Goal: Information Seeking & Learning: Learn about a topic

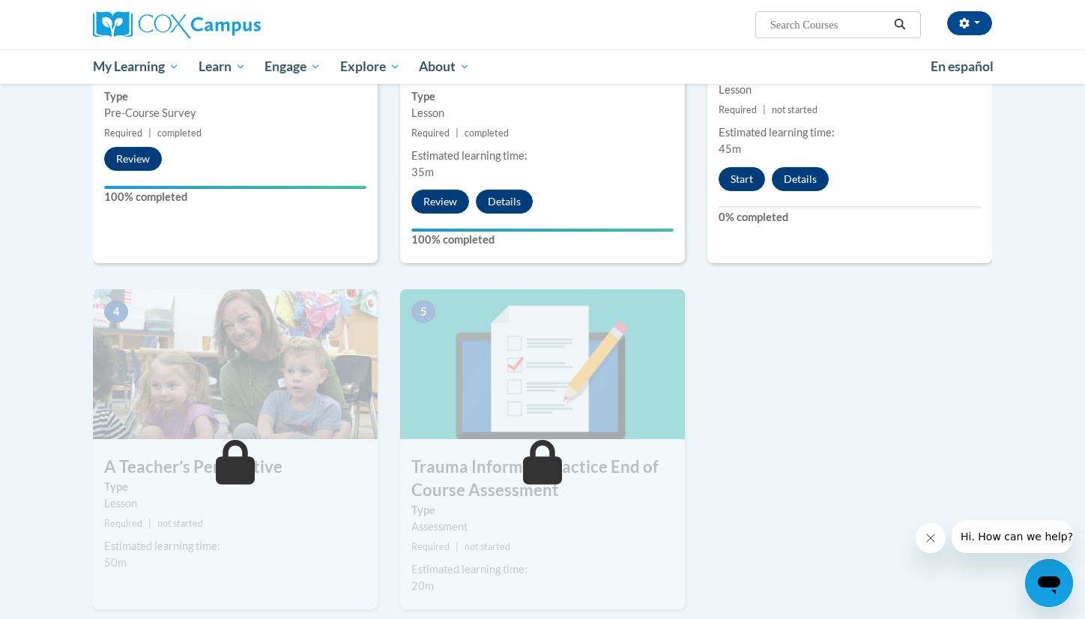
scroll to position [510, 0]
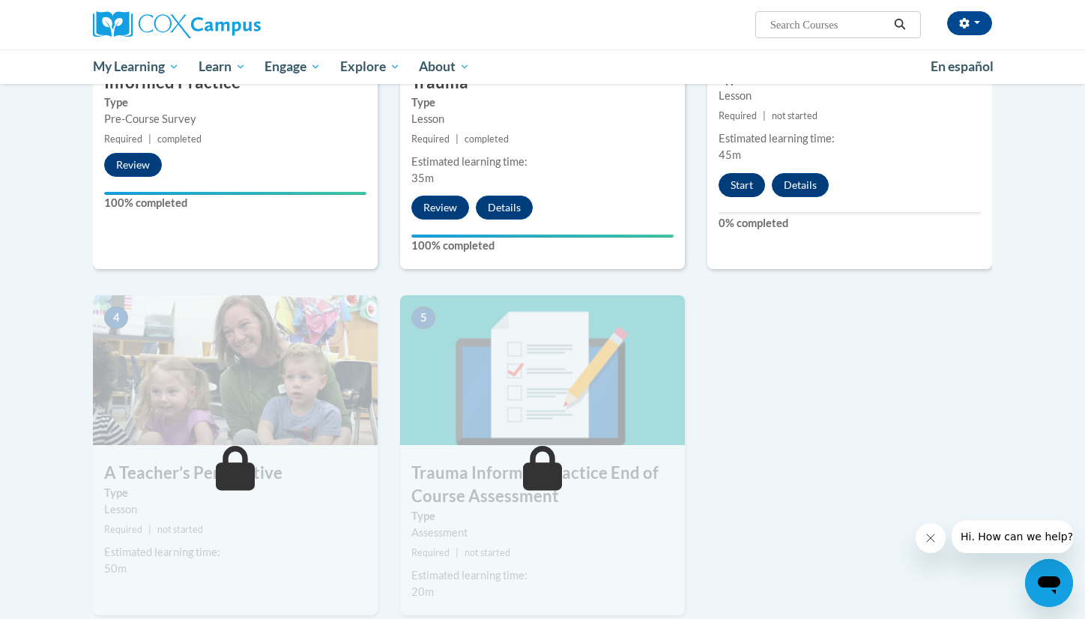
click at [734, 182] on button "Start" at bounding box center [742, 185] width 46 height 24
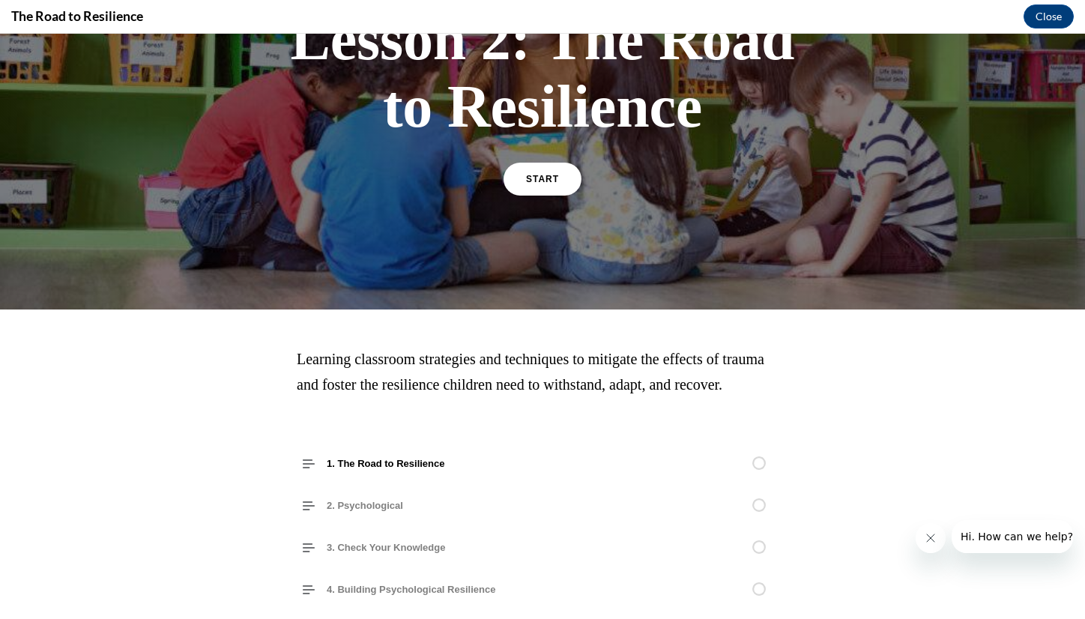
scroll to position [7, 0]
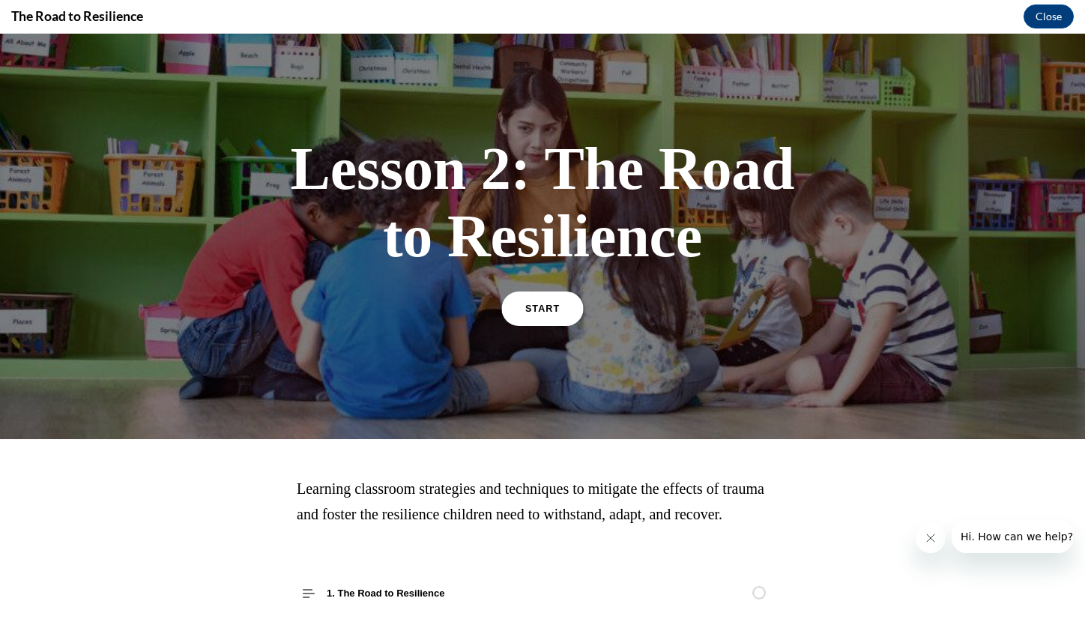
click at [539, 306] on span "START" at bounding box center [542, 308] width 34 height 11
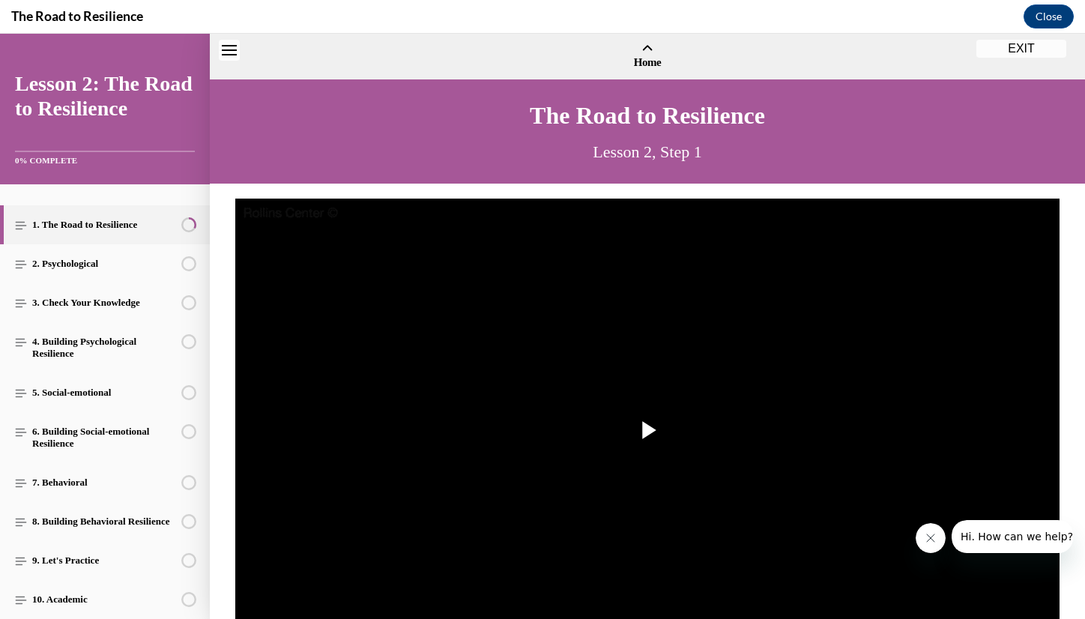
scroll to position [46, 0]
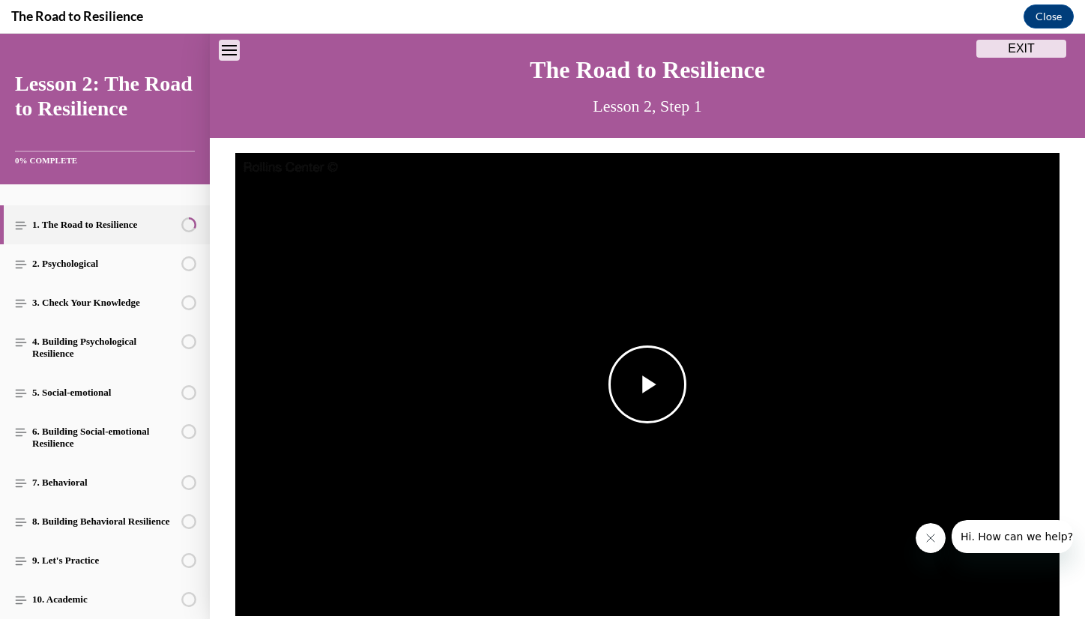
click at [647, 384] on span "Video player" at bounding box center [647, 384] width 0 height 0
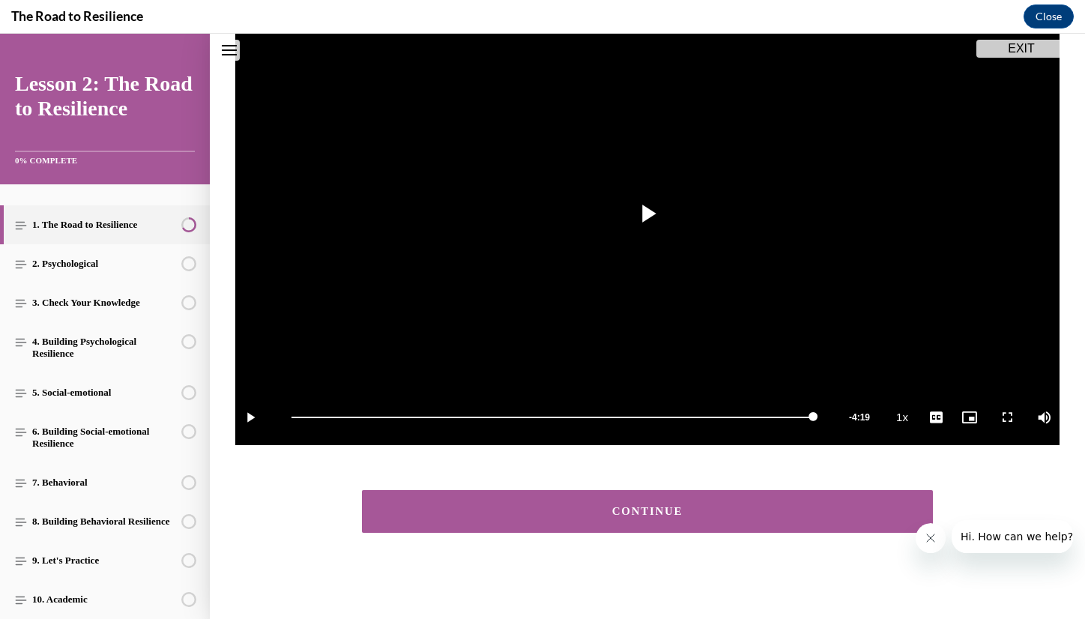
scroll to position [217, 0]
click at [599, 513] on div "CONTINUE" at bounding box center [647, 511] width 524 height 11
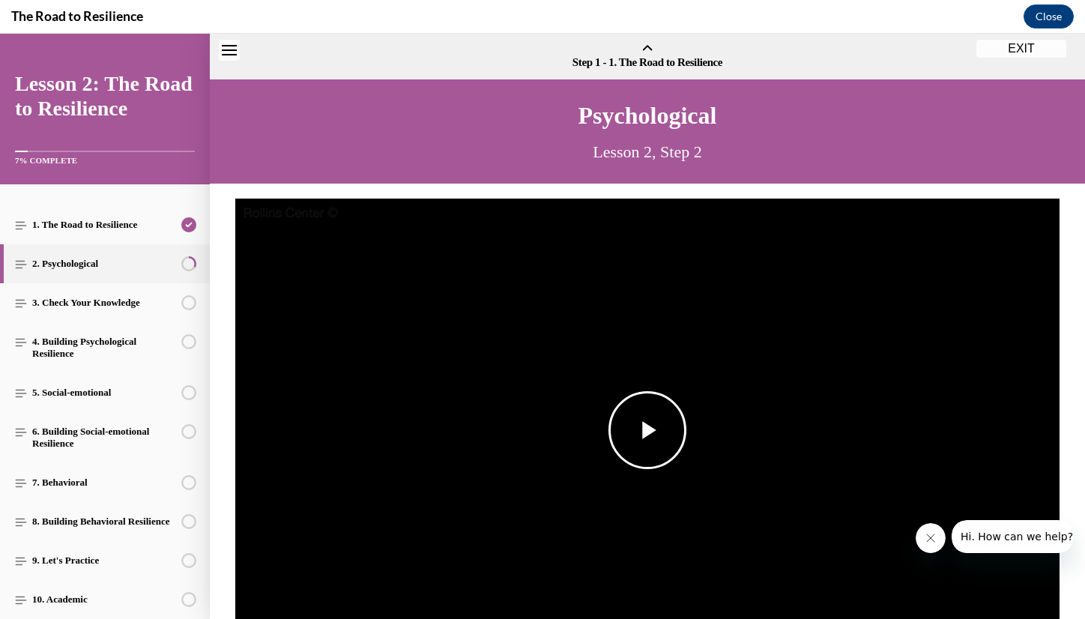
scroll to position [46, 0]
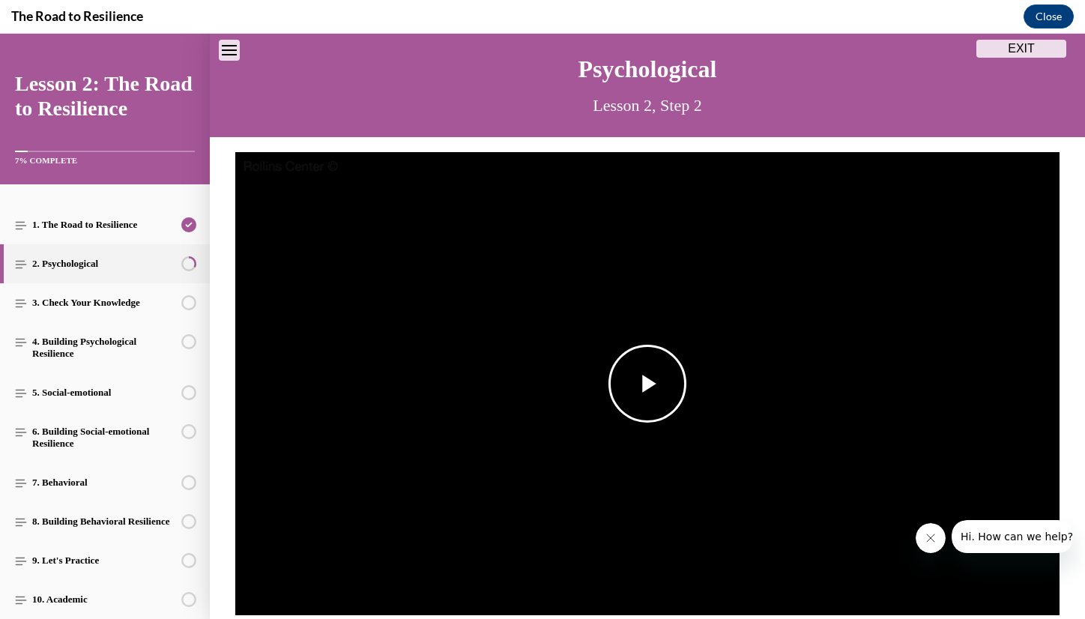
click at [647, 384] on span "Video player" at bounding box center [647, 384] width 0 height 0
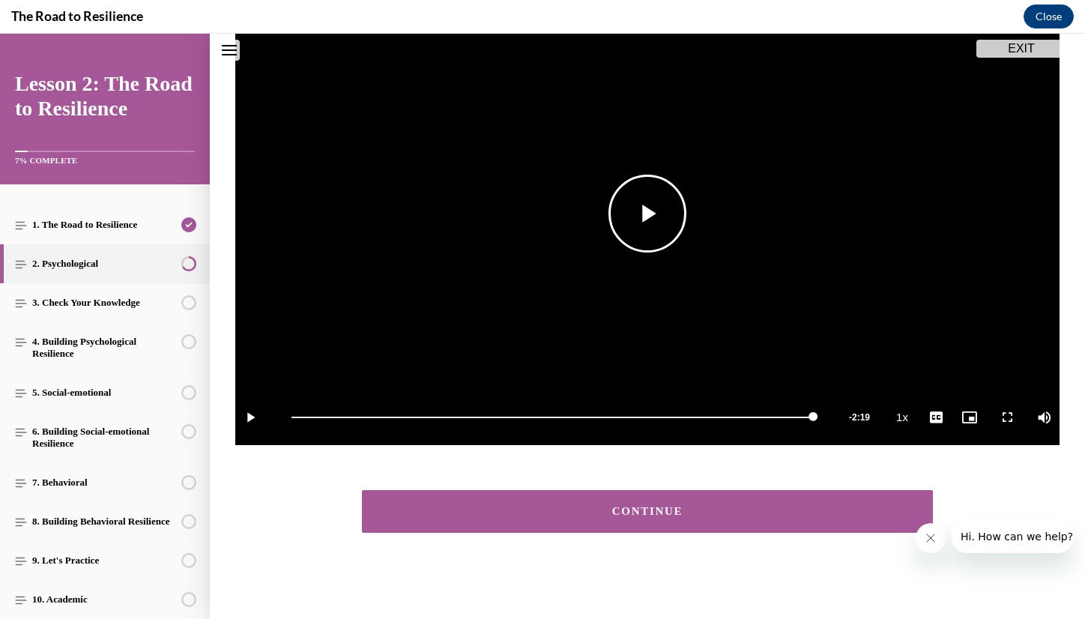
scroll to position [217, 0]
click at [642, 510] on div "CONTINUE" at bounding box center [647, 511] width 524 height 11
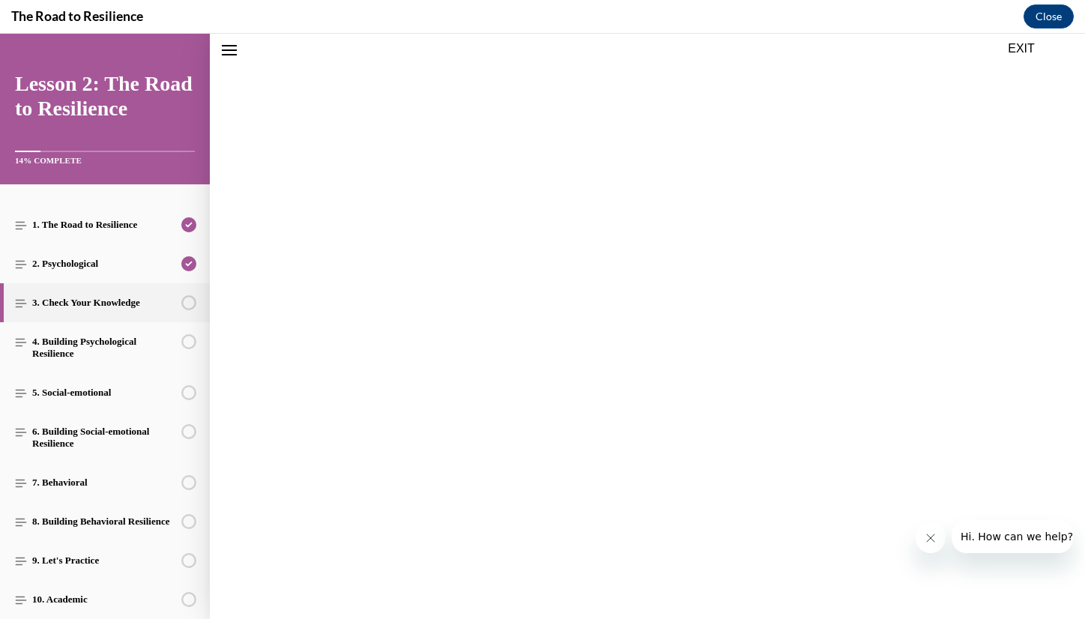
scroll to position [46, 0]
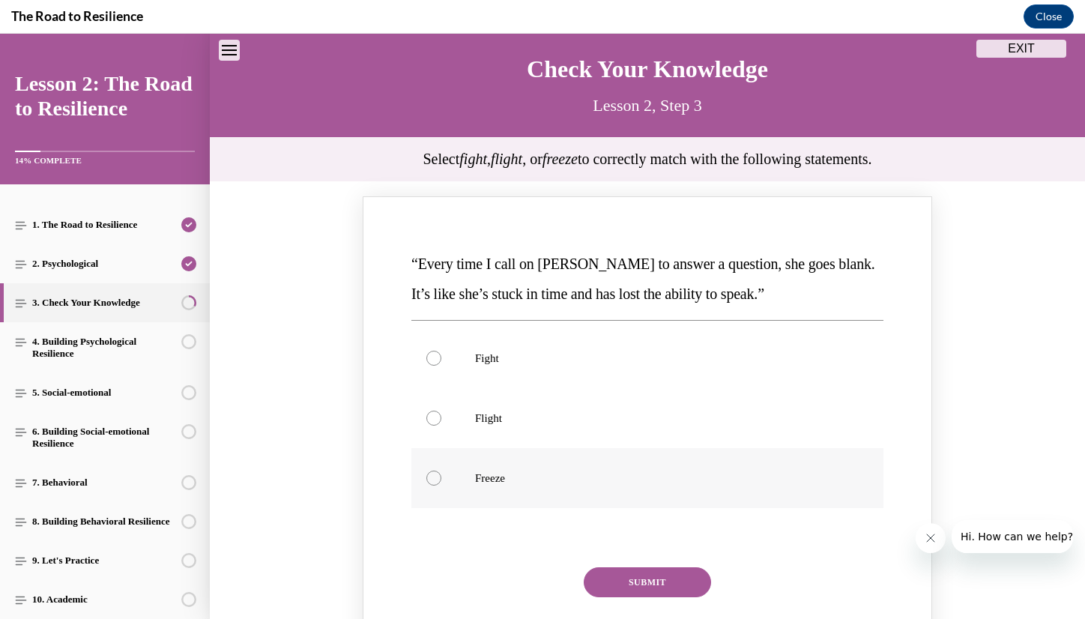
click at [432, 475] on div "Knowledge check: Multiple choice" at bounding box center [433, 478] width 15 height 15
click at [432, 475] on input "Freeze" at bounding box center [433, 478] width 15 height 15
radio input "true"
click at [640, 575] on button "SUBMIT" at bounding box center [647, 582] width 127 height 30
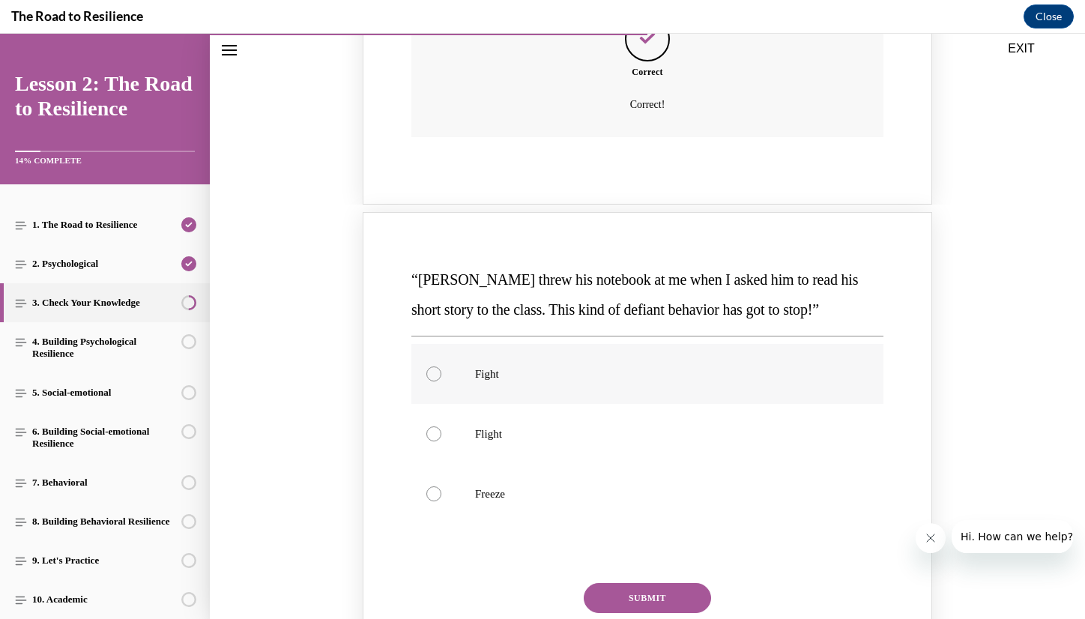
scroll to position [667, 0]
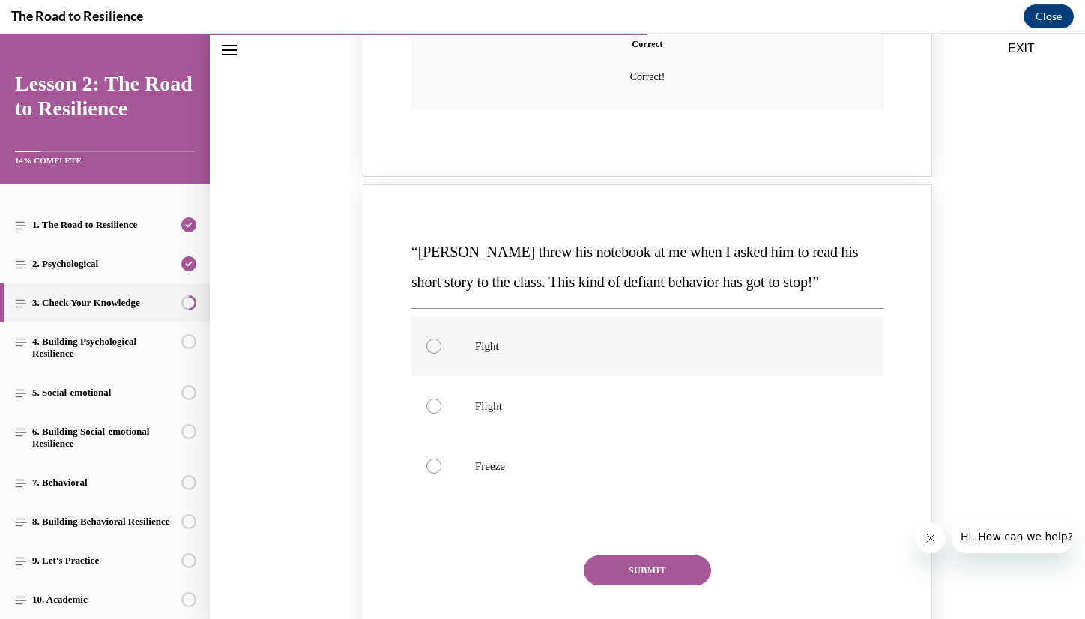
click at [654, 316] on label "Fight" at bounding box center [647, 346] width 472 height 60
click at [441, 339] on input "Fight" at bounding box center [433, 346] width 15 height 15
radio input "true"
click at [628, 555] on button "SUBMIT" at bounding box center [647, 570] width 127 height 30
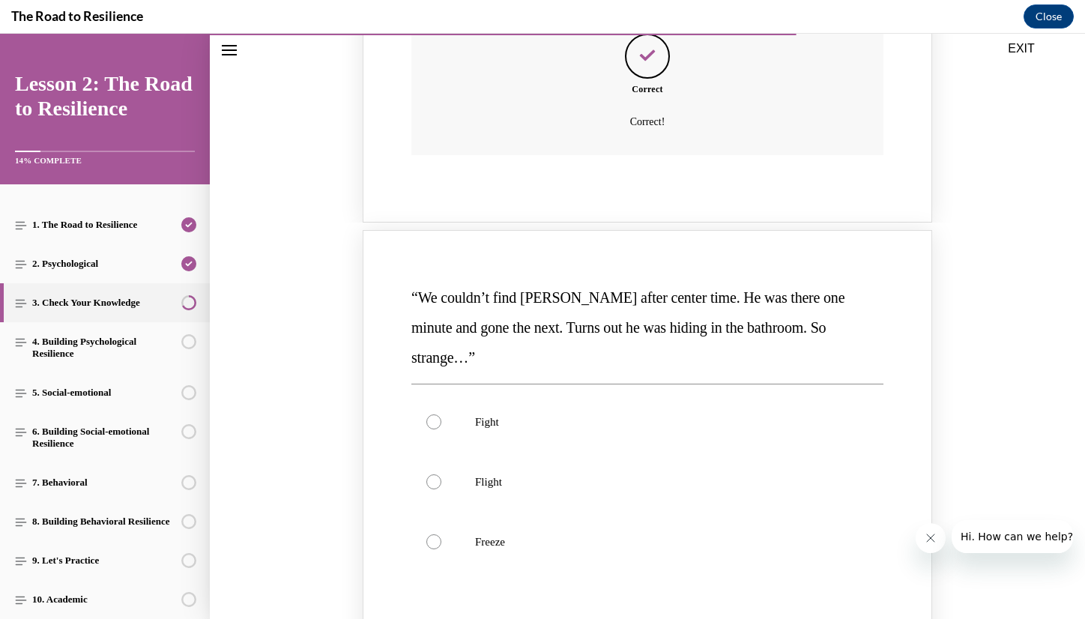
scroll to position [1250, 0]
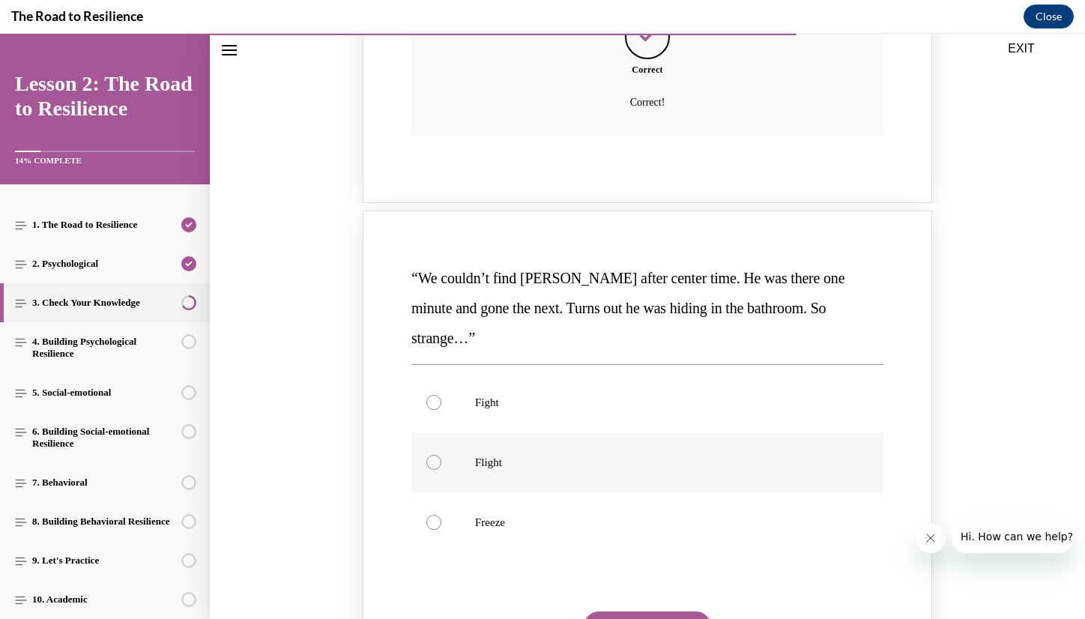
click at [563, 432] on label "Flight" at bounding box center [647, 462] width 472 height 60
click at [441, 455] on input "Flight" at bounding box center [433, 462] width 15 height 15
radio input "true"
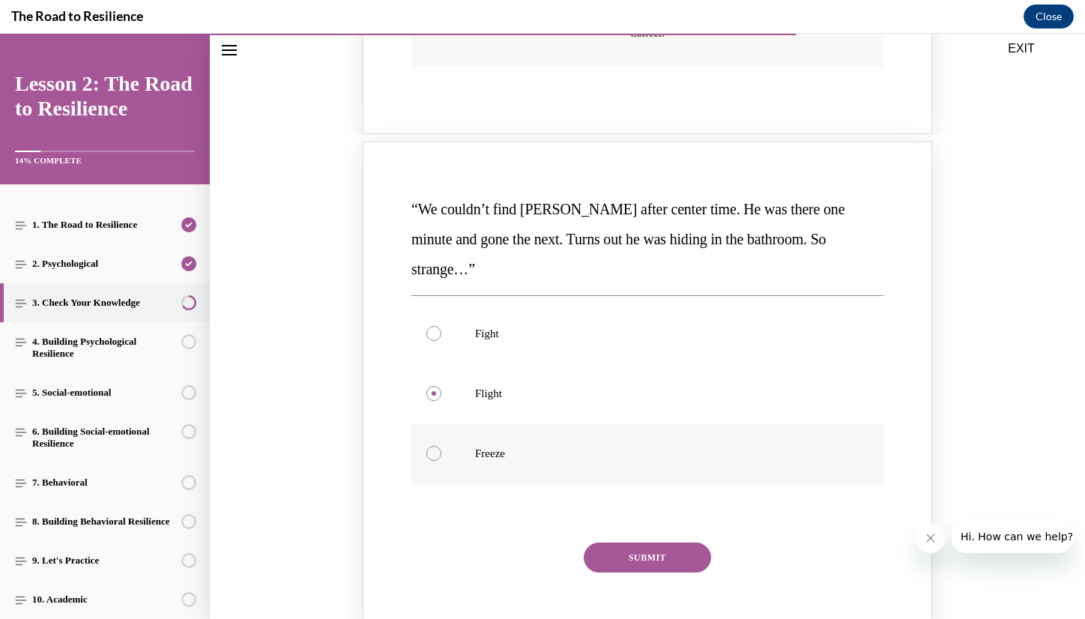
scroll to position [1319, 0]
click at [659, 542] on button "SUBMIT" at bounding box center [647, 557] width 127 height 30
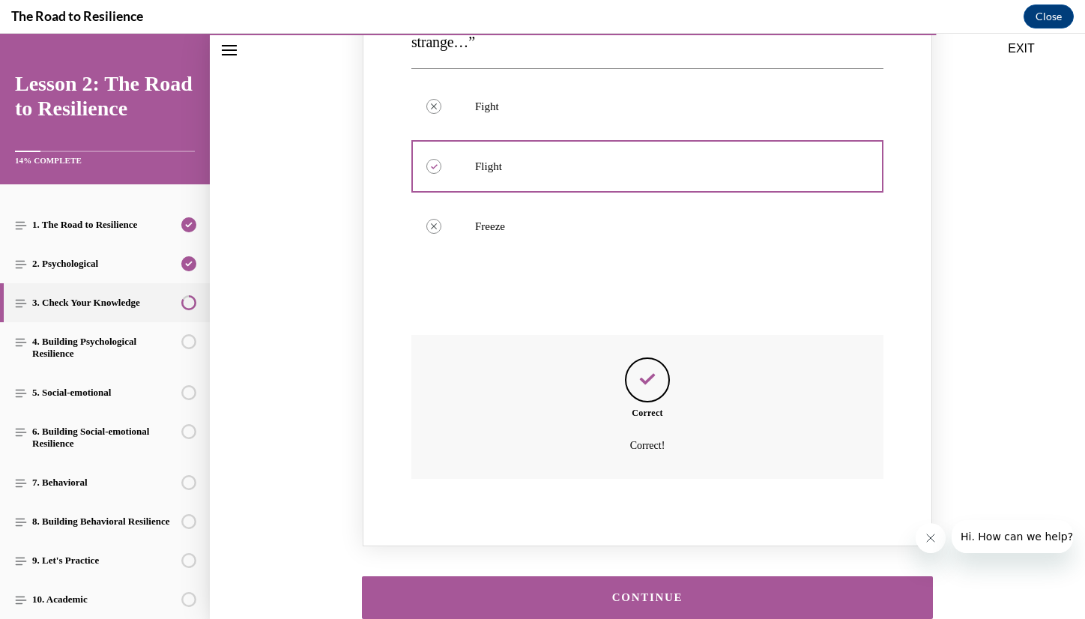
scroll to position [1545, 0]
click at [662, 593] on div "CONTINUE" at bounding box center [647, 598] width 524 height 11
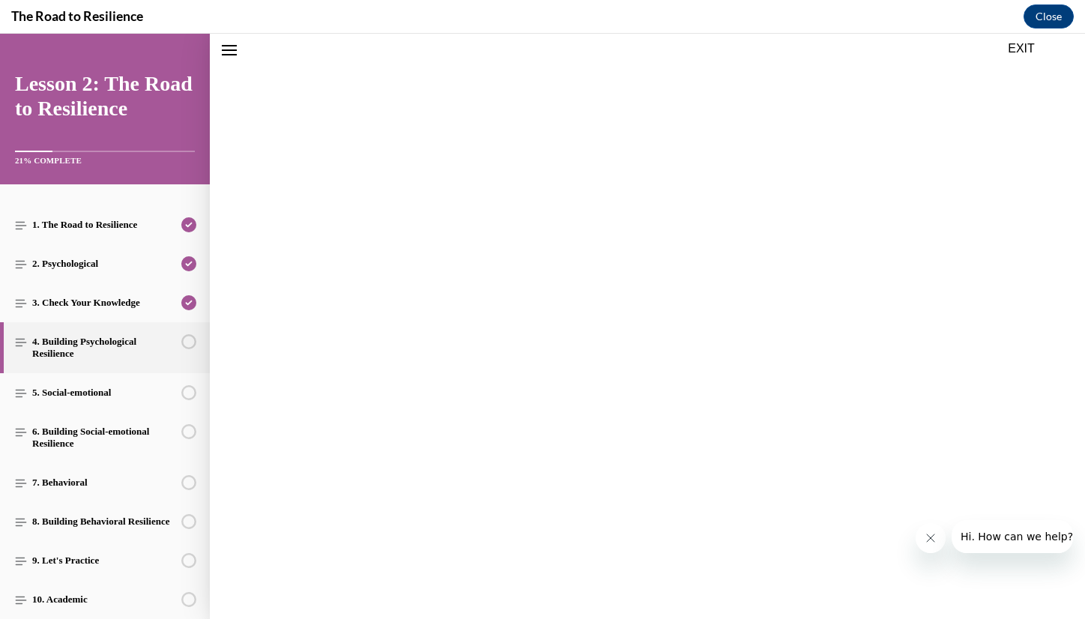
scroll to position [46, 0]
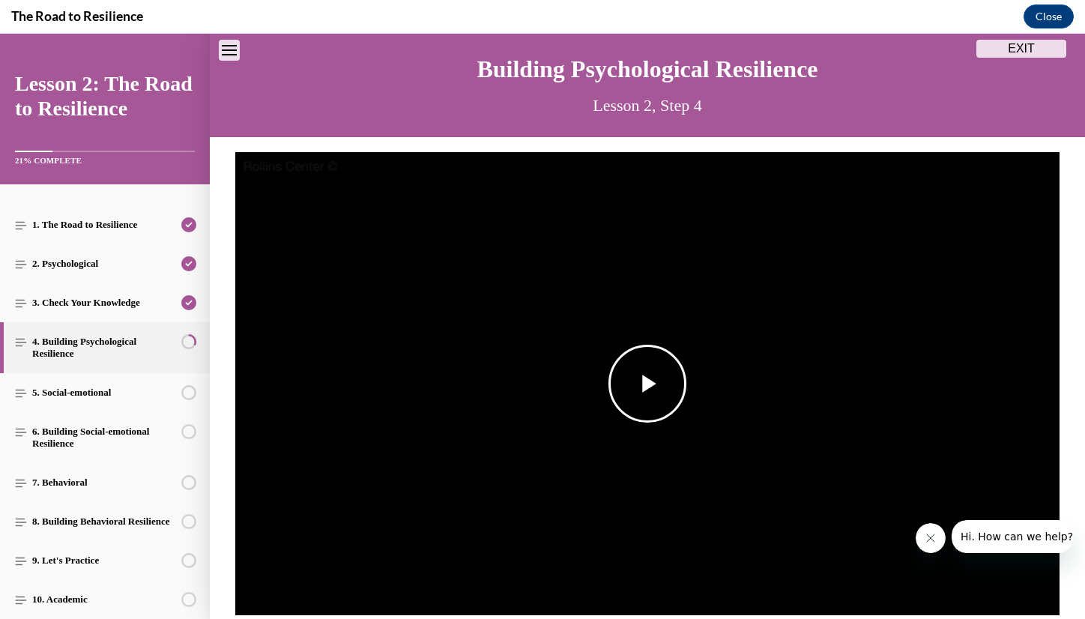
click at [647, 384] on span "Video player" at bounding box center [647, 384] width 0 height 0
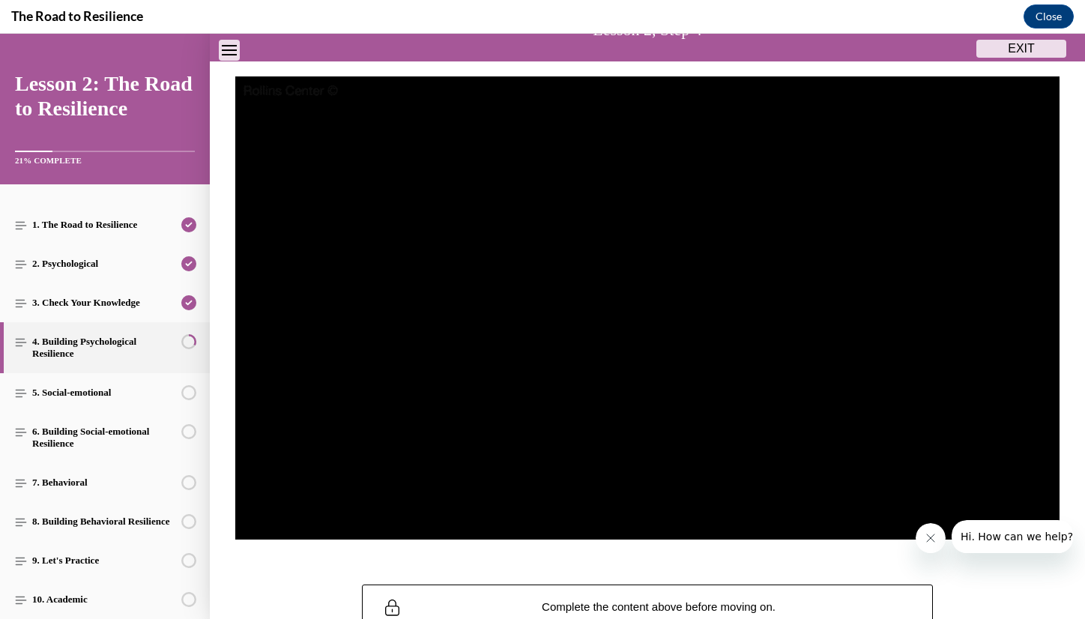
scroll to position [125, 0]
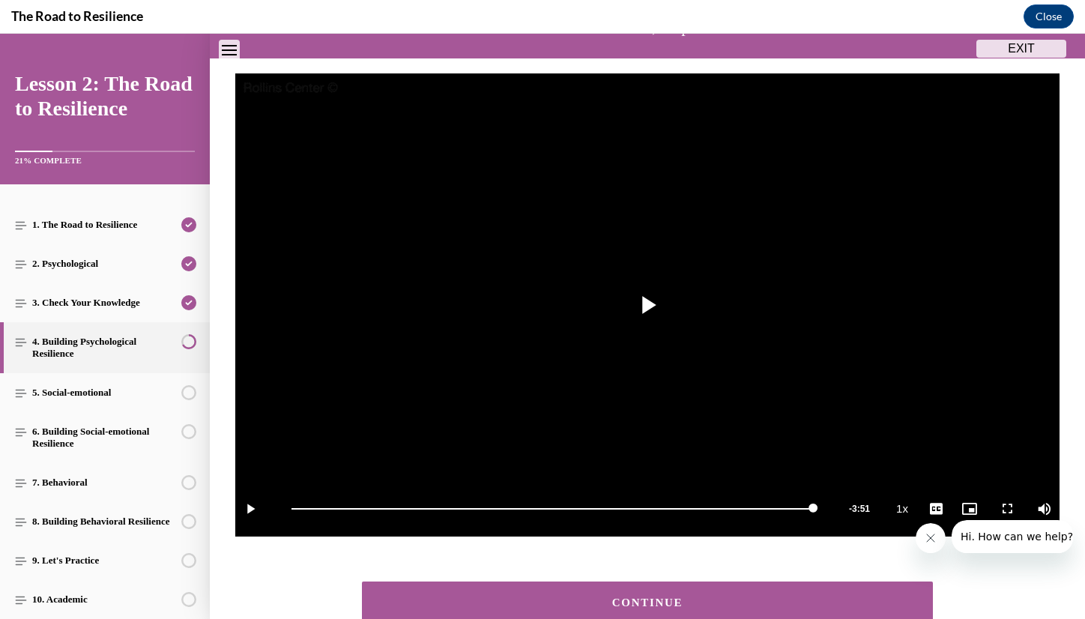
click at [695, 597] on div "CONTINUE" at bounding box center [647, 602] width 524 height 11
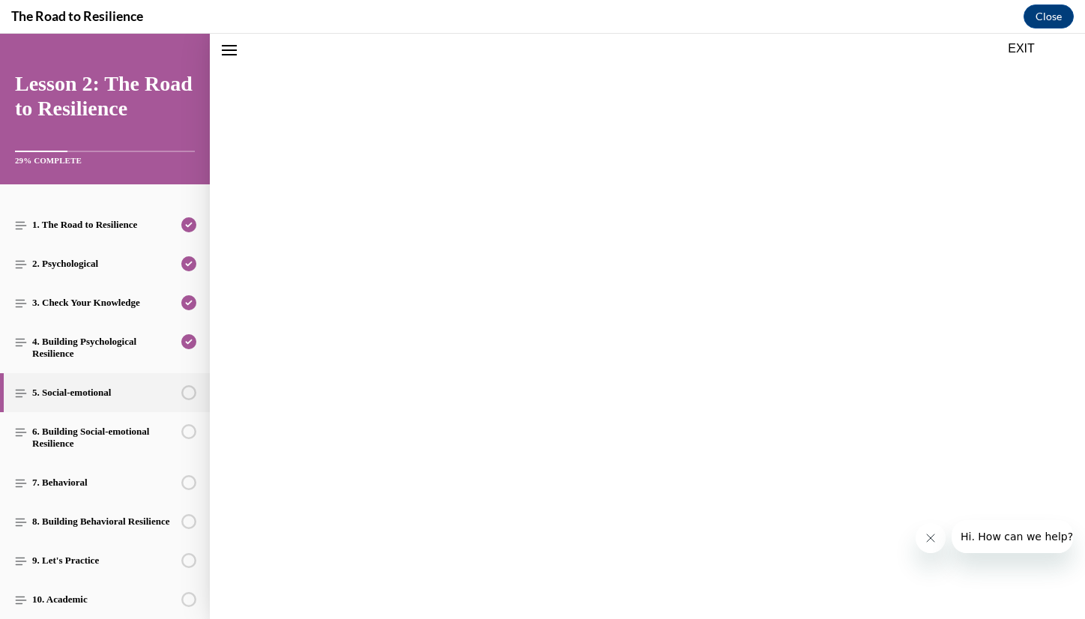
scroll to position [46, 0]
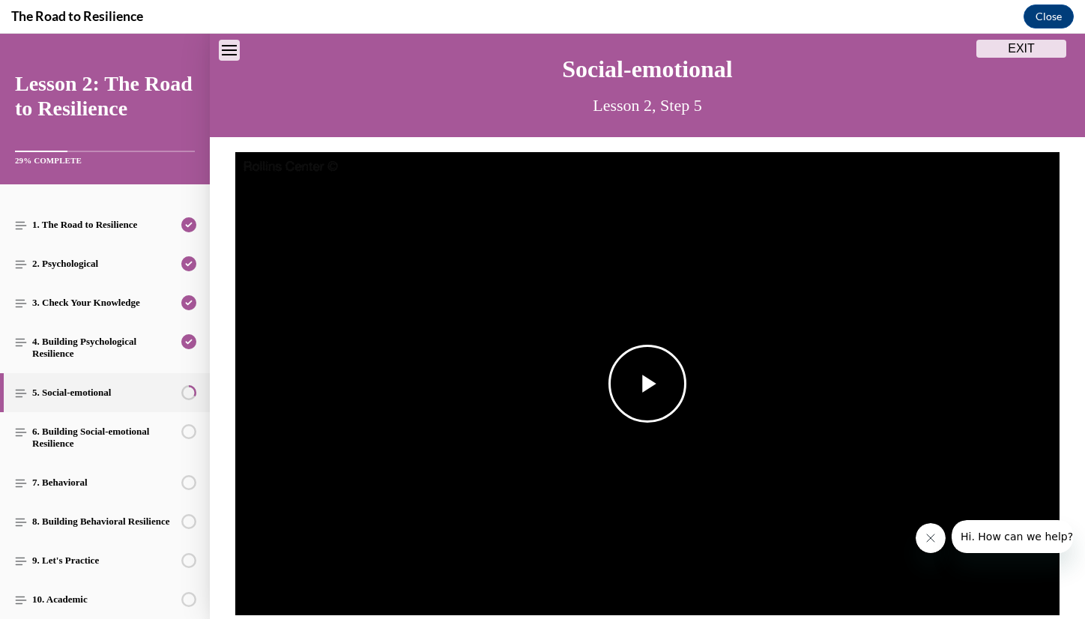
click at [647, 384] on span "Video player" at bounding box center [647, 384] width 0 height 0
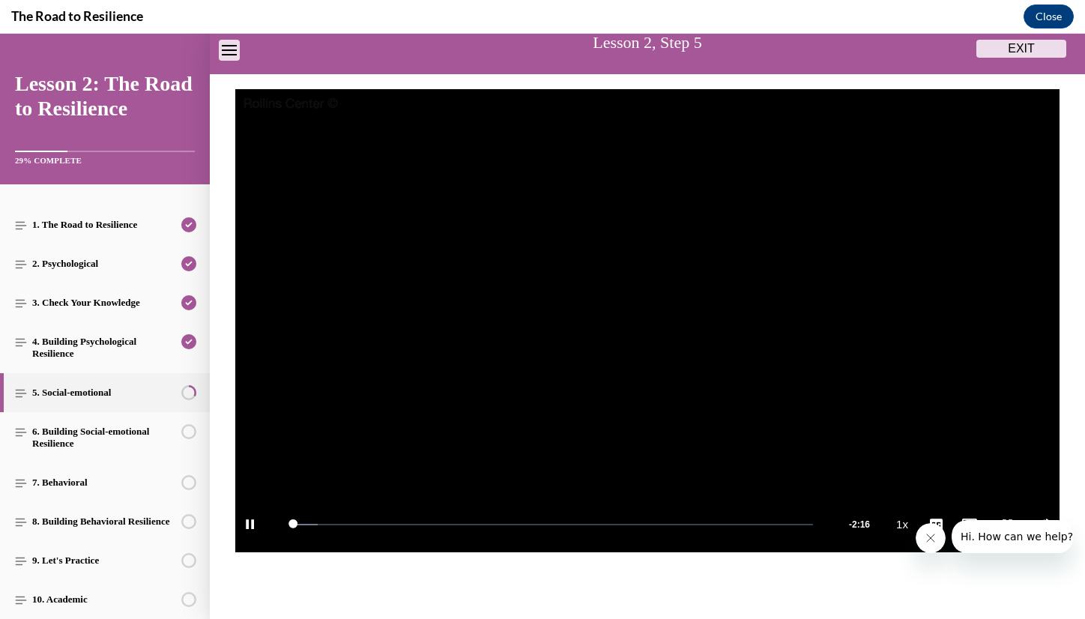
scroll to position [127, 0]
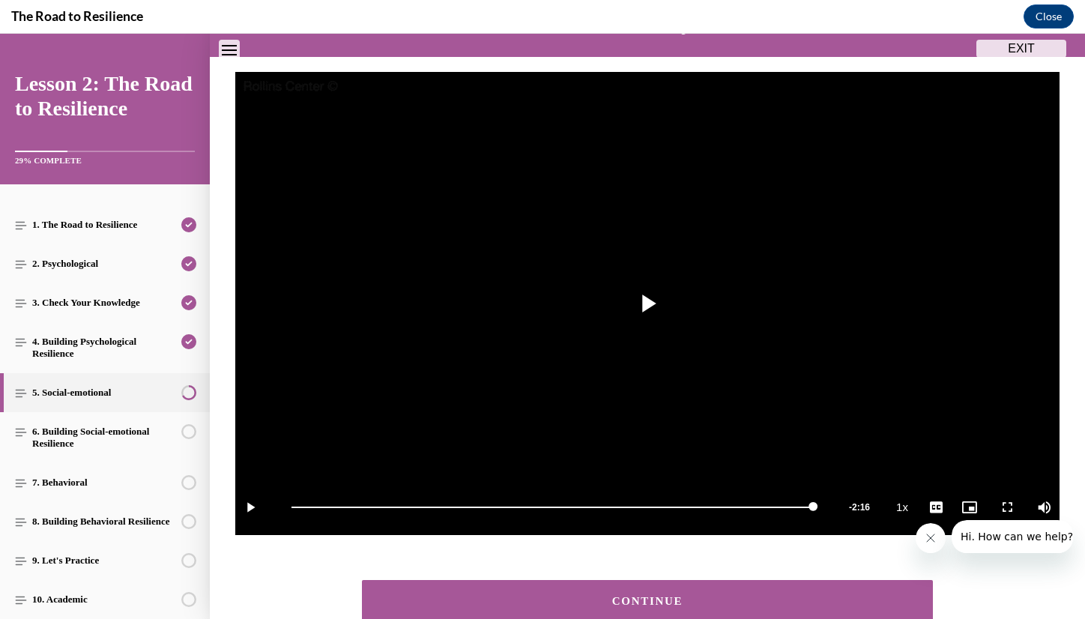
click at [588, 596] on div "CONTINUE" at bounding box center [647, 601] width 524 height 11
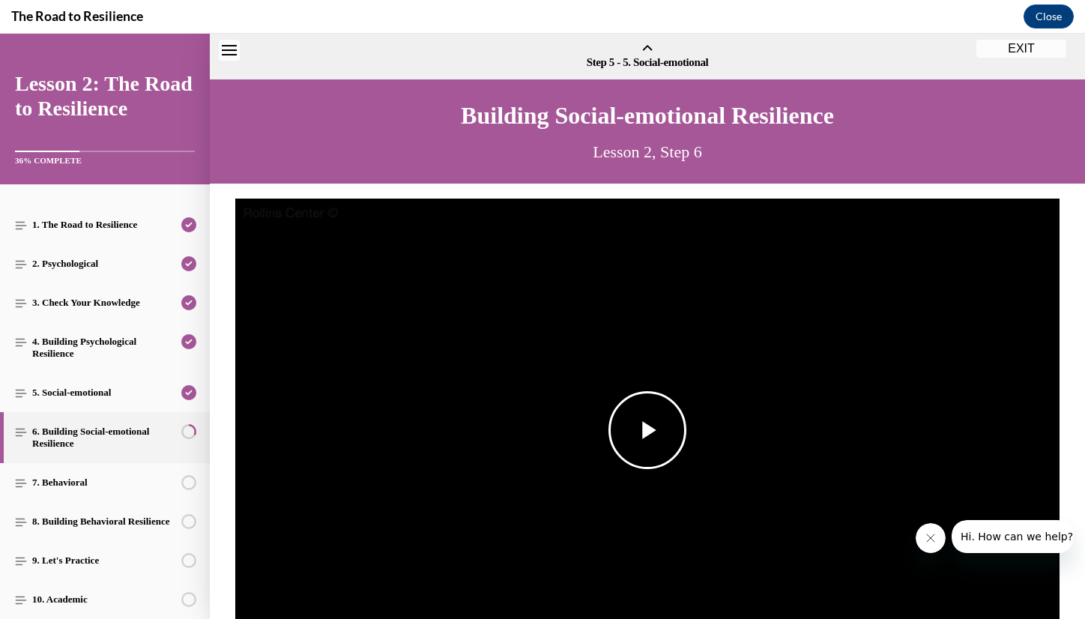
scroll to position [46, 0]
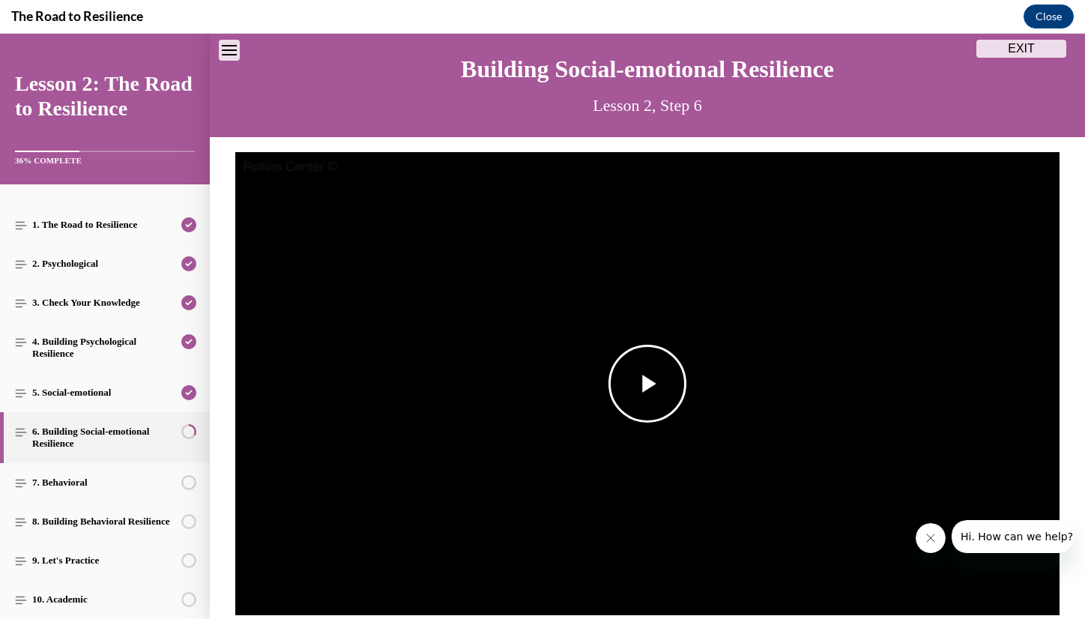
click at [647, 384] on span "Video player" at bounding box center [647, 384] width 0 height 0
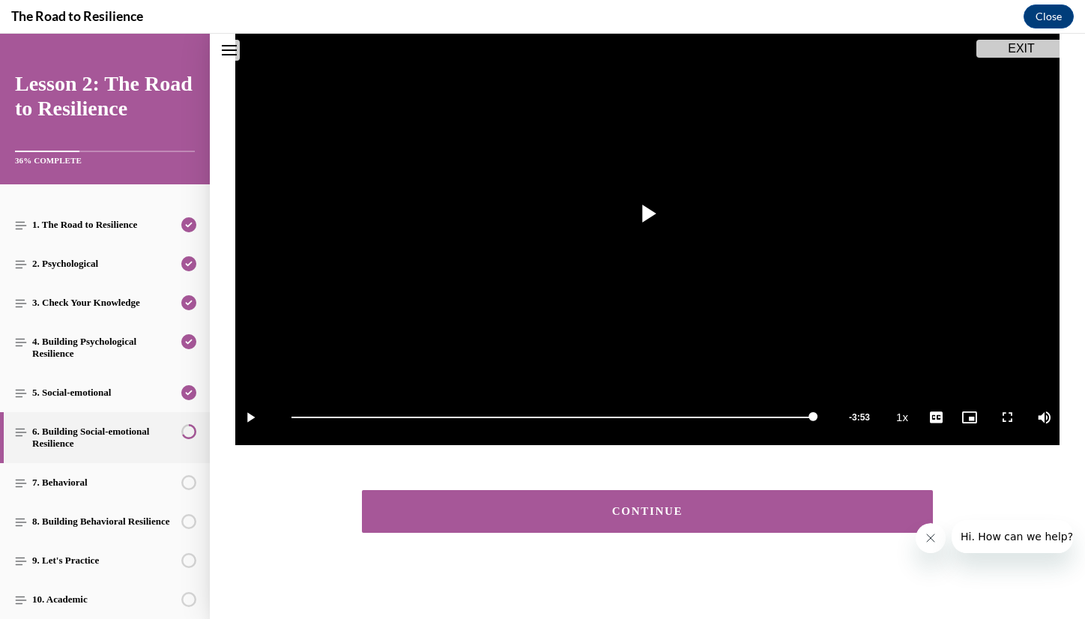
scroll to position [217, 0]
click at [672, 509] on div "CONTINUE" at bounding box center [647, 511] width 524 height 11
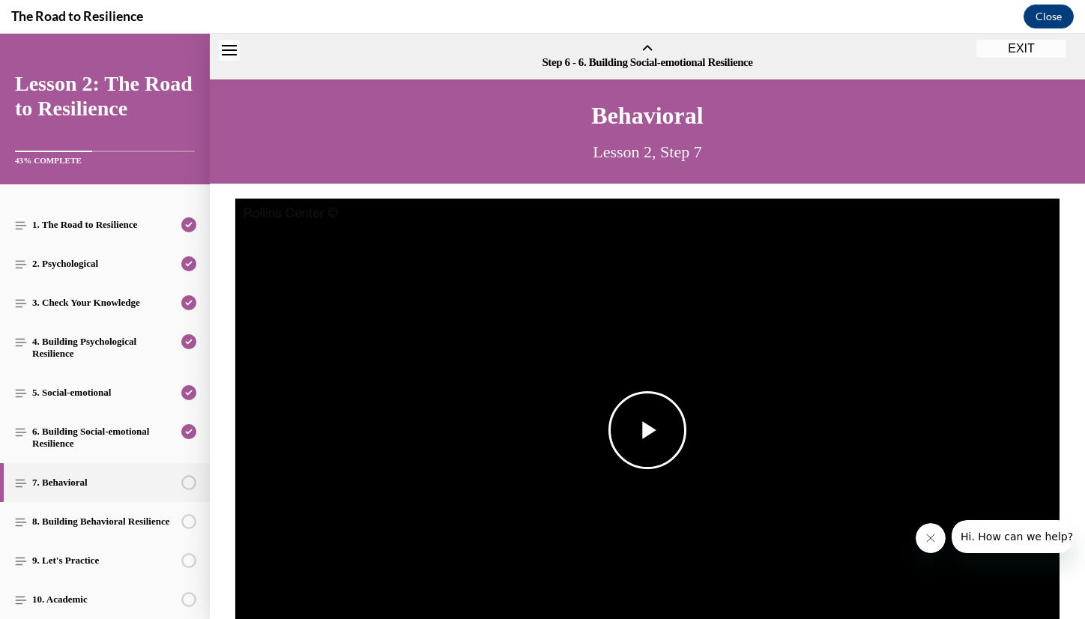
scroll to position [46, 0]
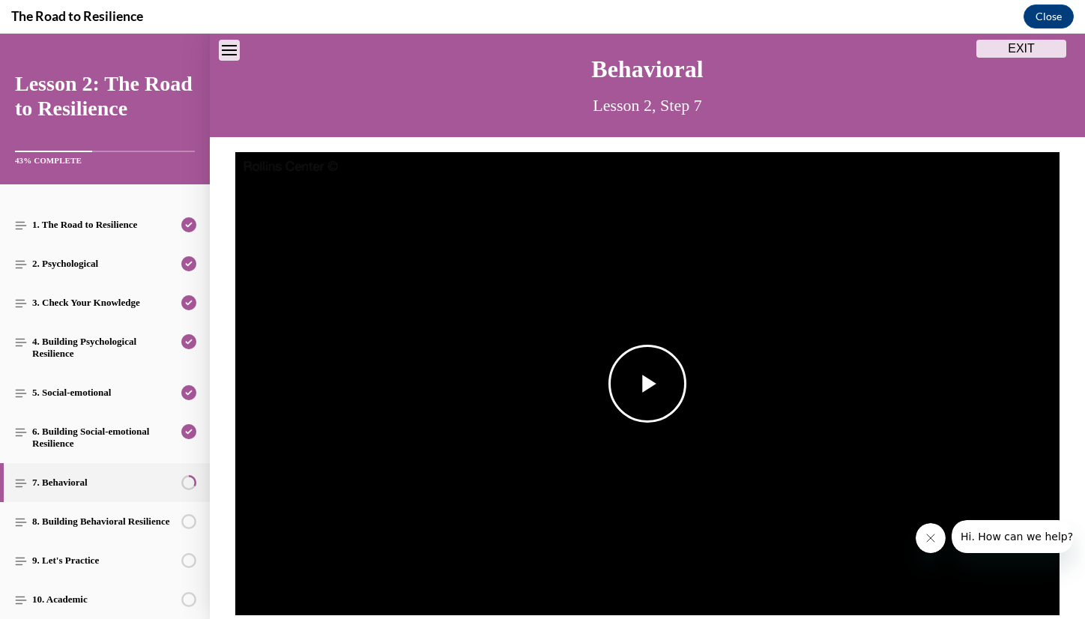
click at [647, 384] on span "Video player" at bounding box center [647, 384] width 0 height 0
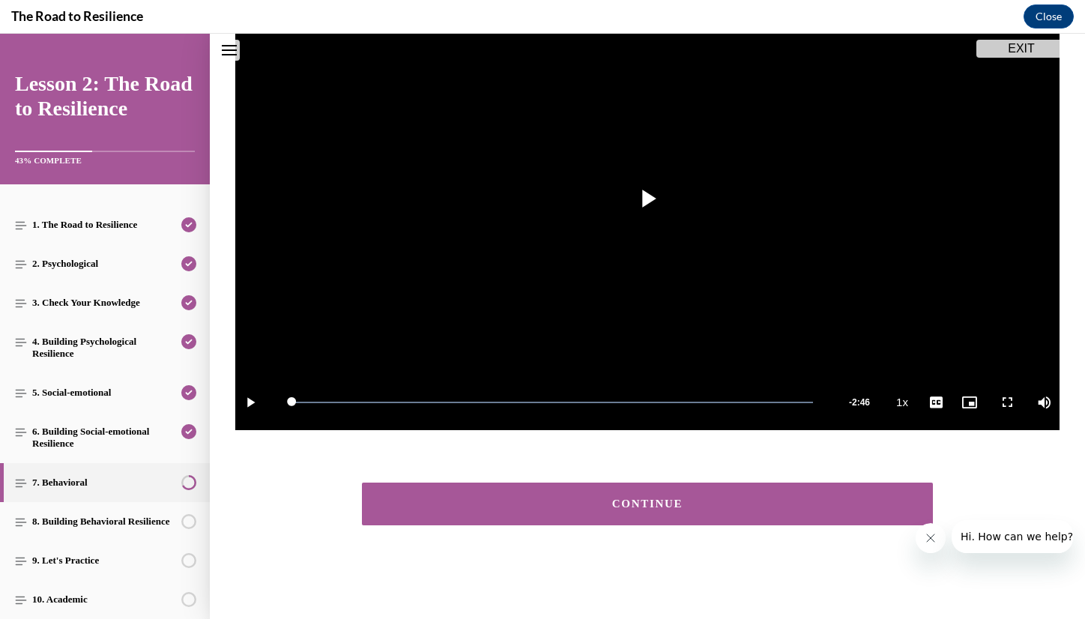
scroll to position [232, 0]
click at [691, 501] on div "CONTINUE" at bounding box center [647, 503] width 524 height 11
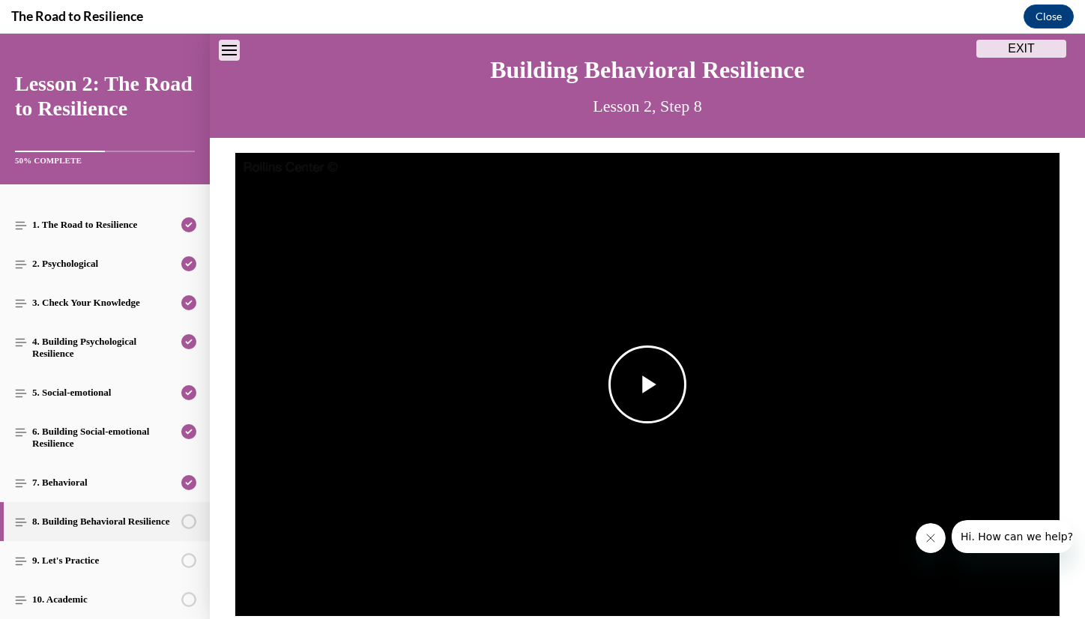
scroll to position [46, 0]
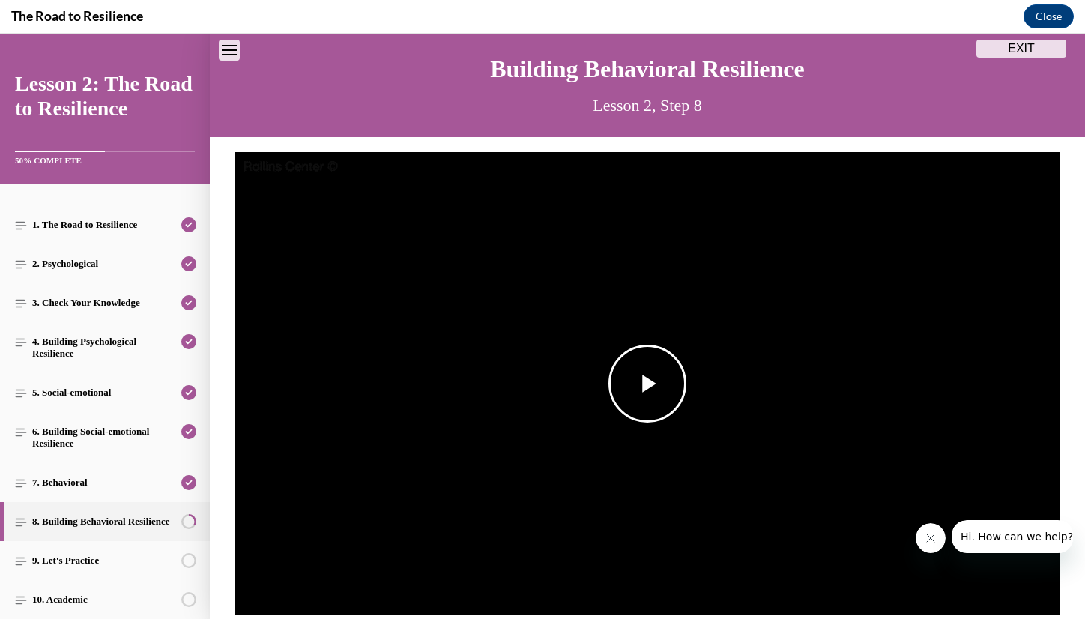
click at [647, 384] on span "Video player" at bounding box center [647, 384] width 0 height 0
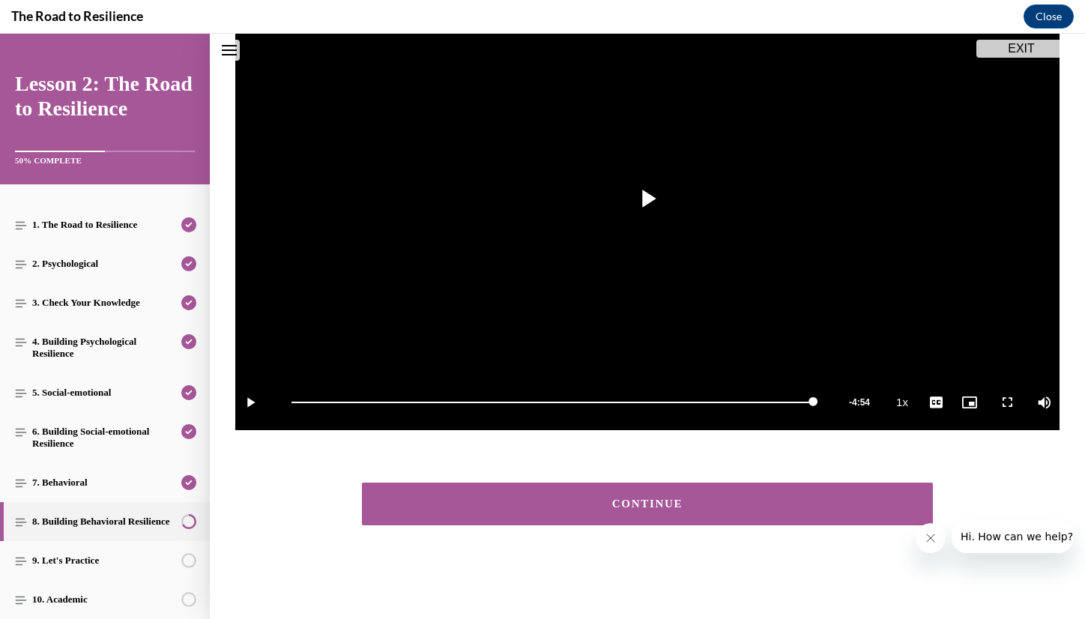
scroll to position [232, 0]
click at [662, 501] on div "CONTINUE" at bounding box center [647, 503] width 524 height 11
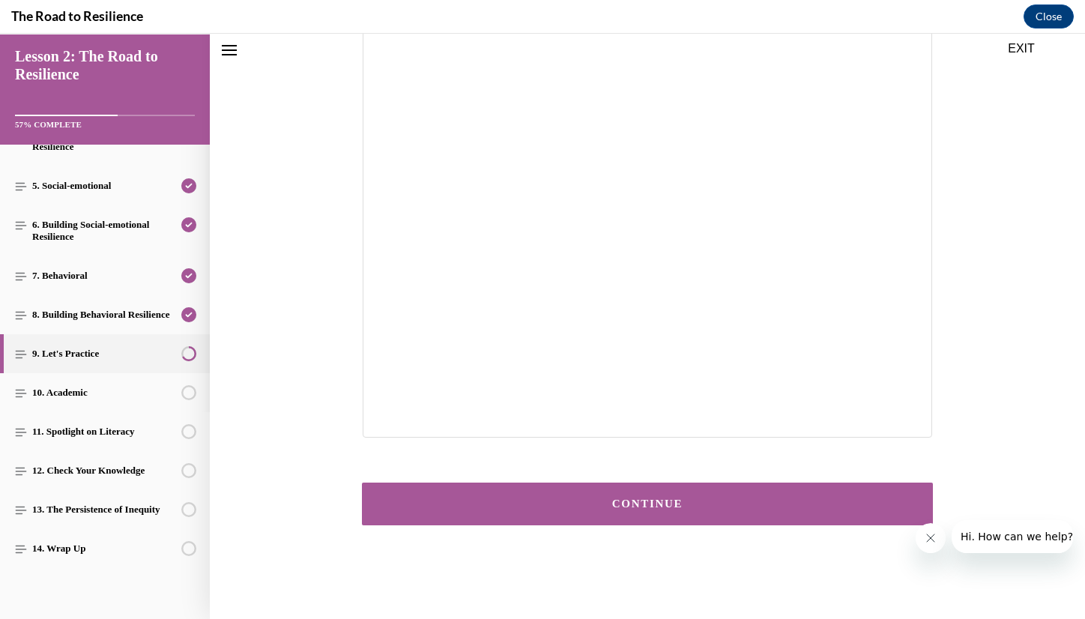
scroll to position [229, 0]
click at [650, 500] on div "CONTINUE" at bounding box center [647, 503] width 524 height 11
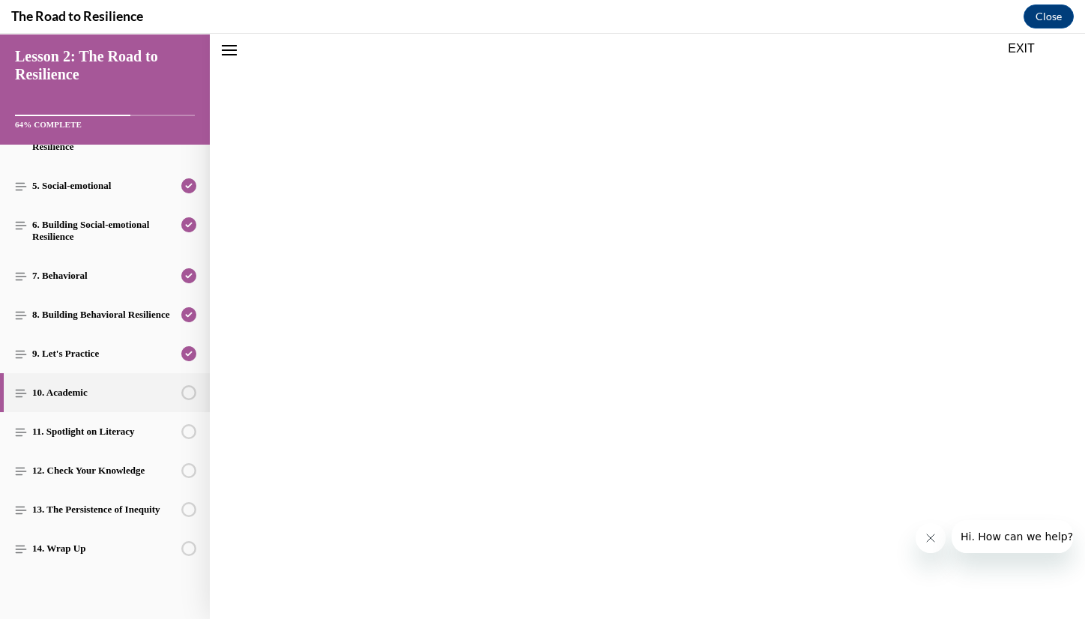
scroll to position [46, 0]
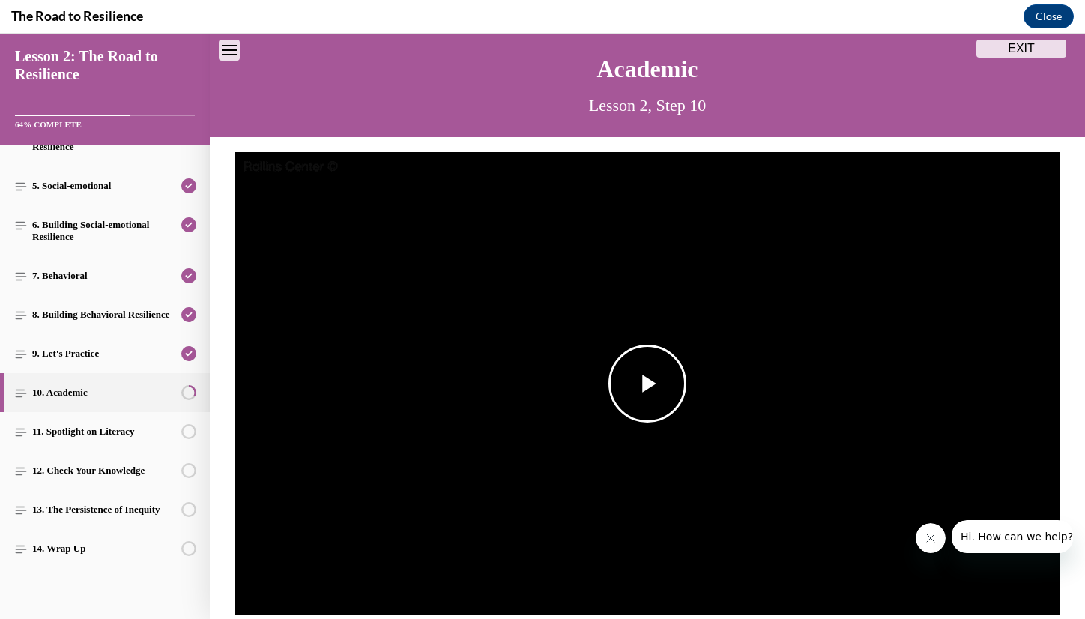
click at [647, 384] on span "Video player" at bounding box center [647, 384] width 0 height 0
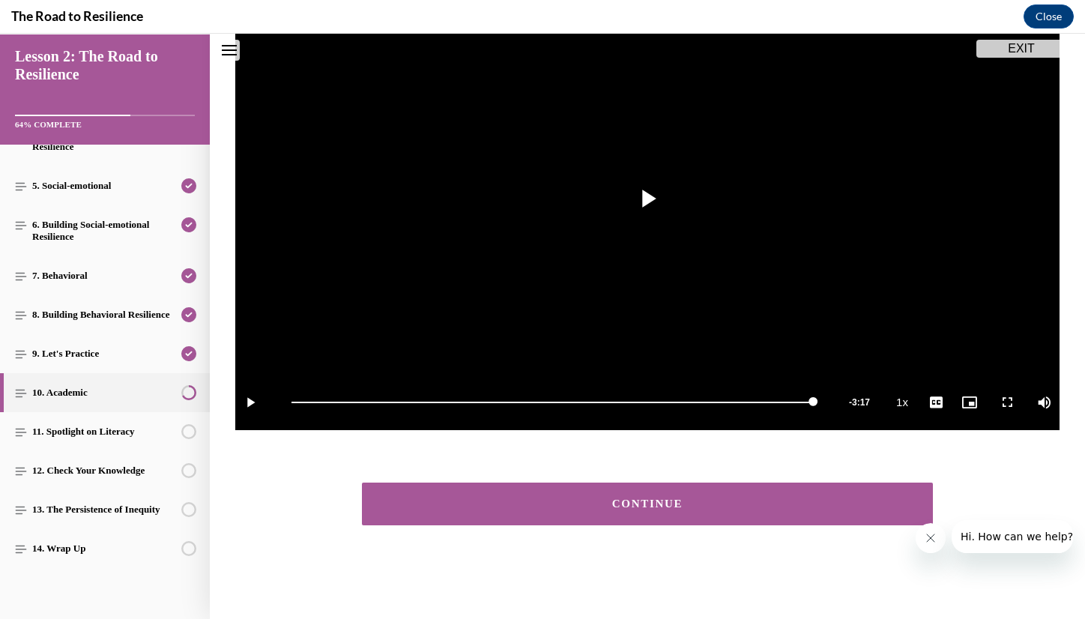
scroll to position [232, 0]
click at [506, 495] on button "CONTINUE" at bounding box center [647, 504] width 571 height 43
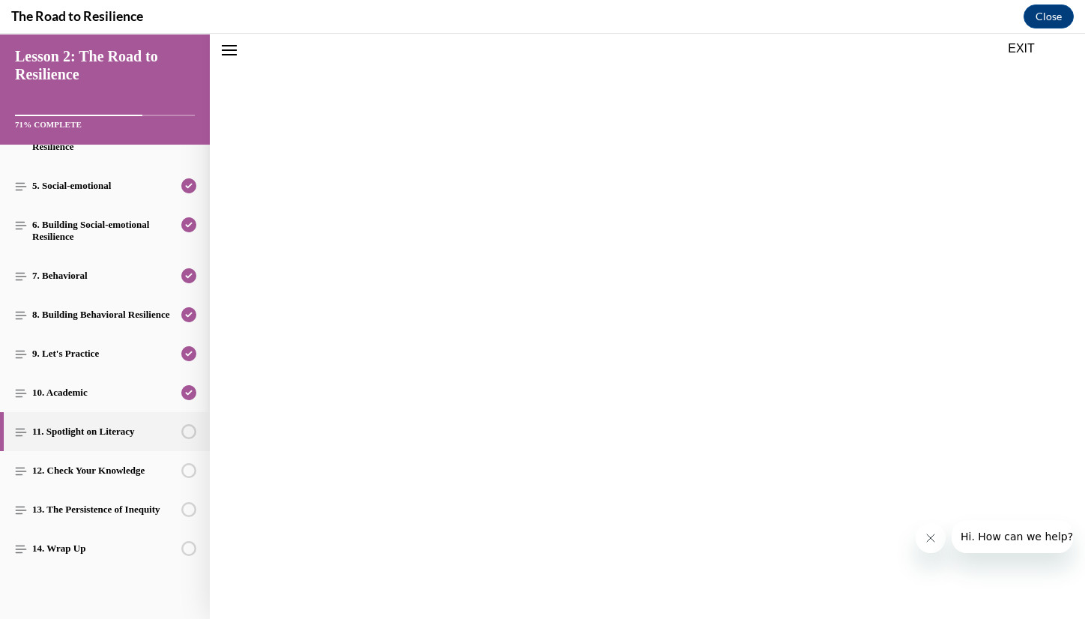
scroll to position [46, 0]
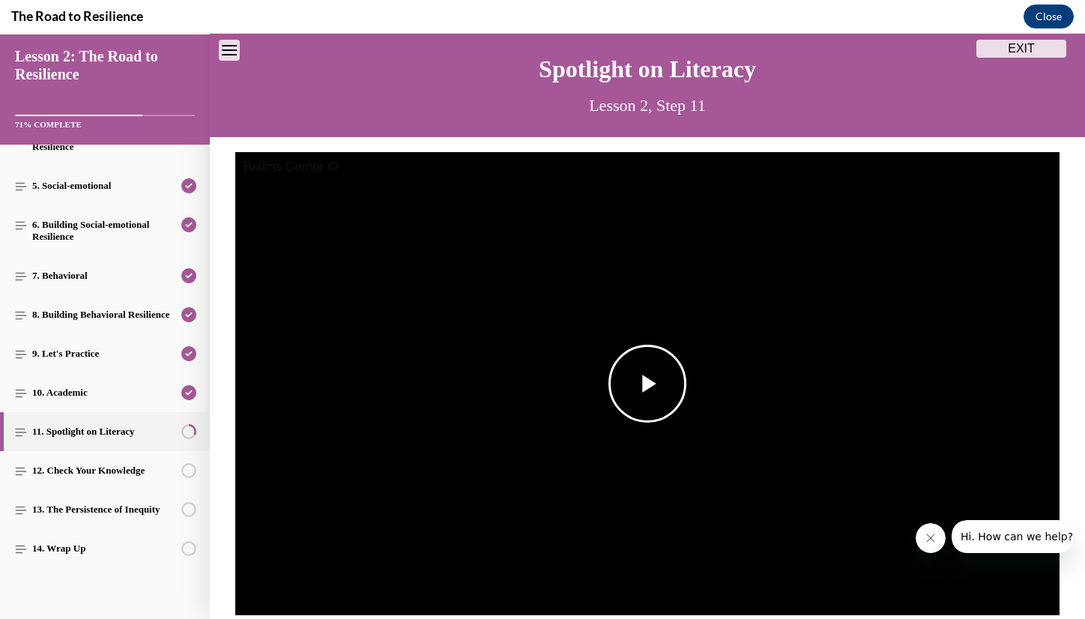
click at [647, 384] on span "Video player" at bounding box center [647, 384] width 0 height 0
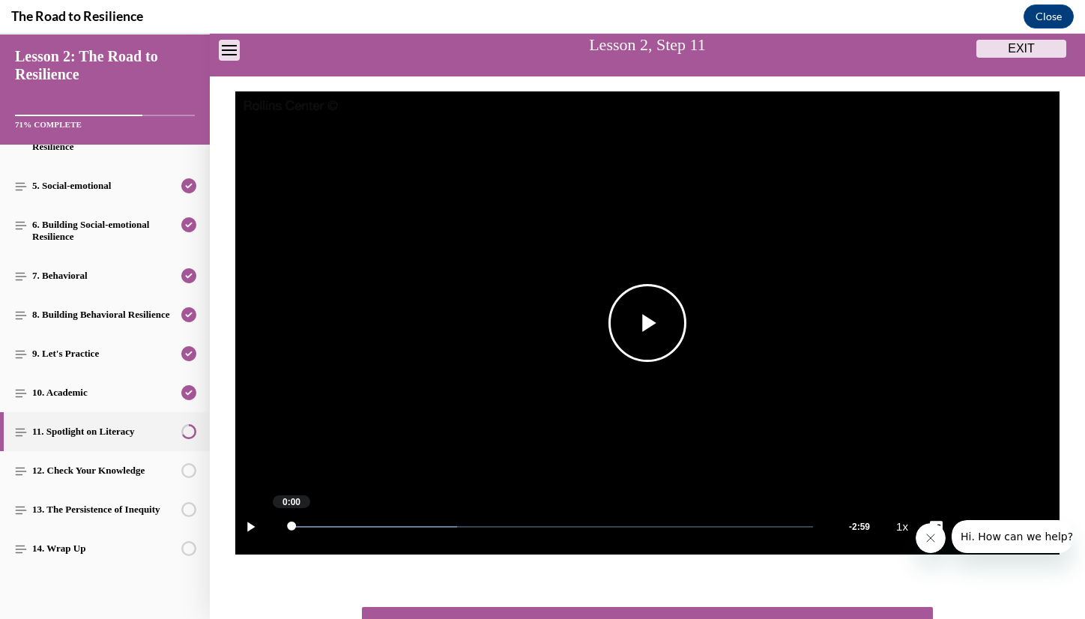
scroll to position [166, 0]
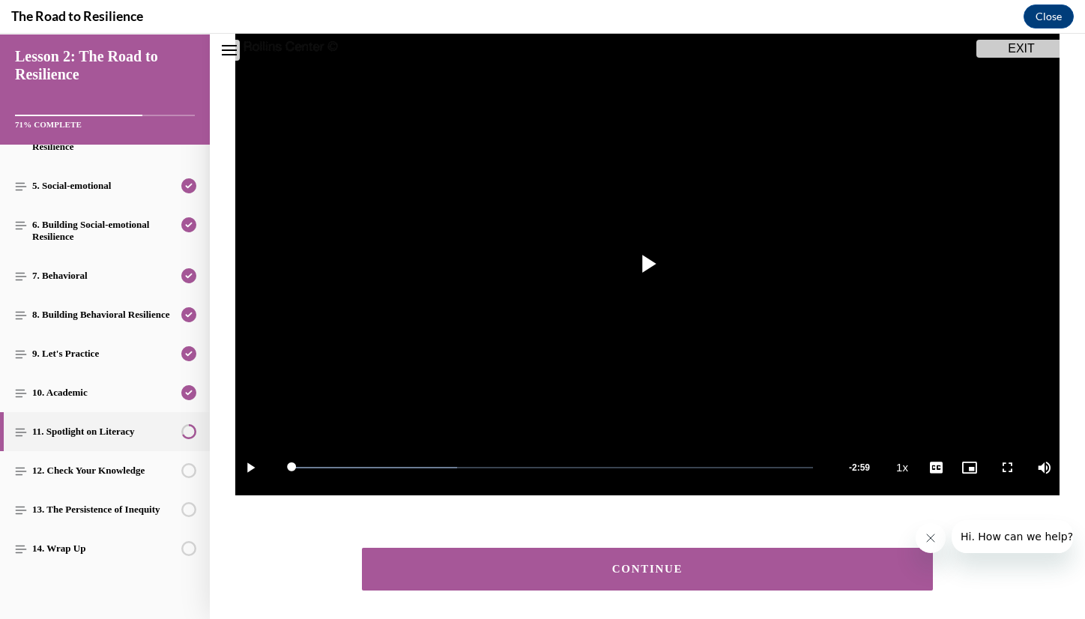
click at [712, 564] on div "CONTINUE" at bounding box center [647, 568] width 524 height 11
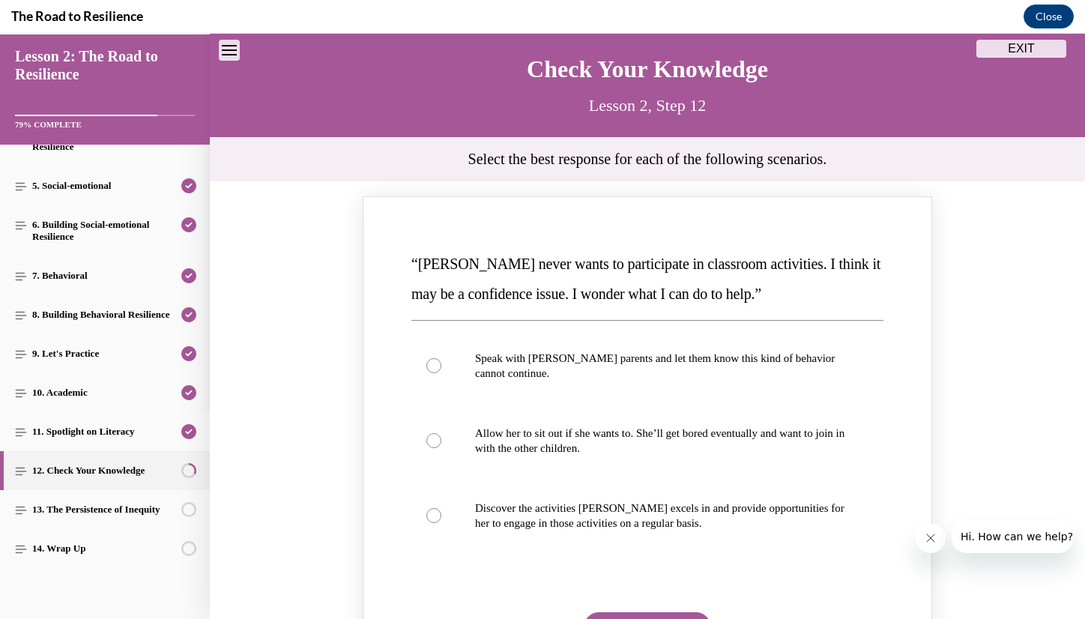
scroll to position [94, 0]
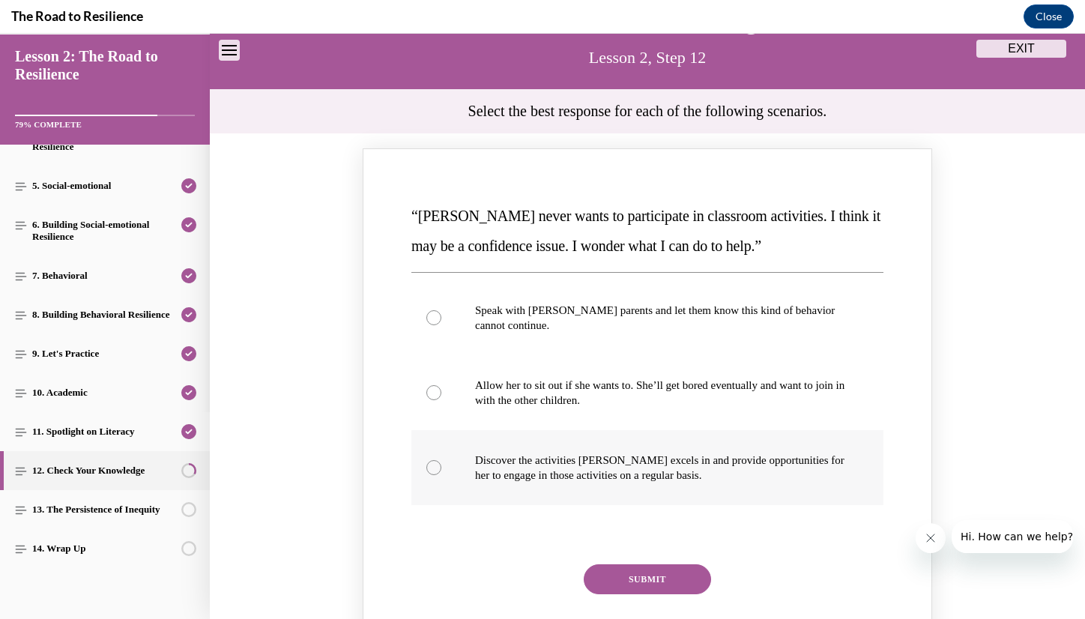
click at [597, 480] on p "Discover the activities [PERSON_NAME] excels in and provide opportunities for h…" at bounding box center [660, 468] width 371 height 30
click at [441, 475] on input "Discover the activities [PERSON_NAME] excels in and provide opportunities for h…" at bounding box center [433, 467] width 15 height 15
radio input "true"
click at [623, 578] on button "SUBMIT" at bounding box center [647, 579] width 127 height 30
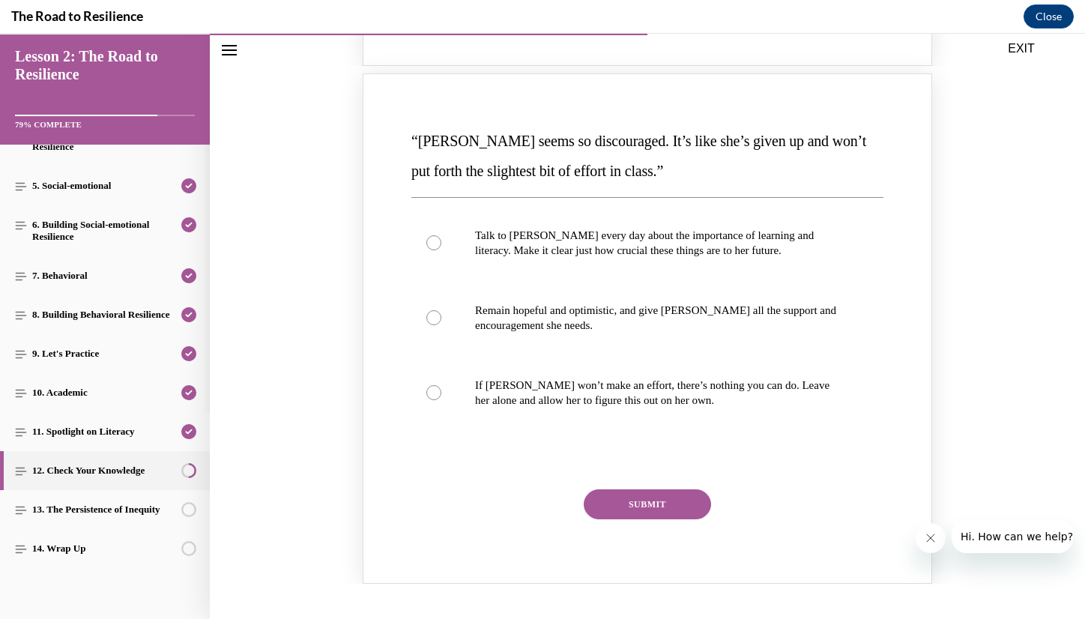
scroll to position [824, 0]
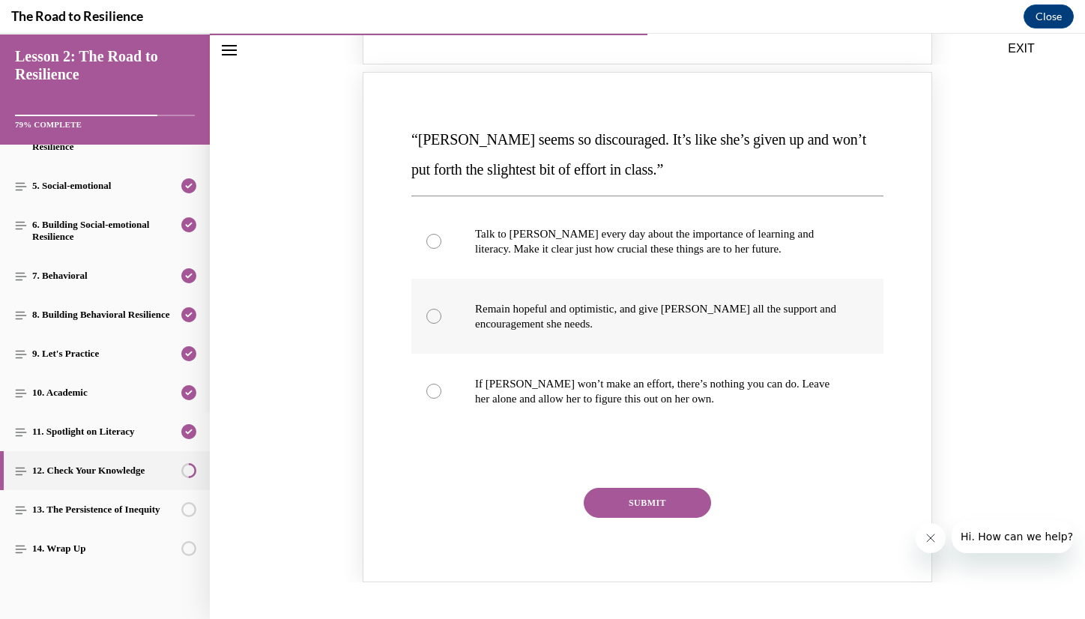
click at [694, 301] on p "Remain hopeful and optimistic, and give [PERSON_NAME] all the support and encou…" at bounding box center [660, 316] width 371 height 30
click at [441, 309] on input "Remain hopeful and optimistic, and give [PERSON_NAME] all the support and encou…" at bounding box center [433, 316] width 15 height 15
radio input "true"
click at [631, 488] on button "SUBMIT" at bounding box center [647, 503] width 127 height 30
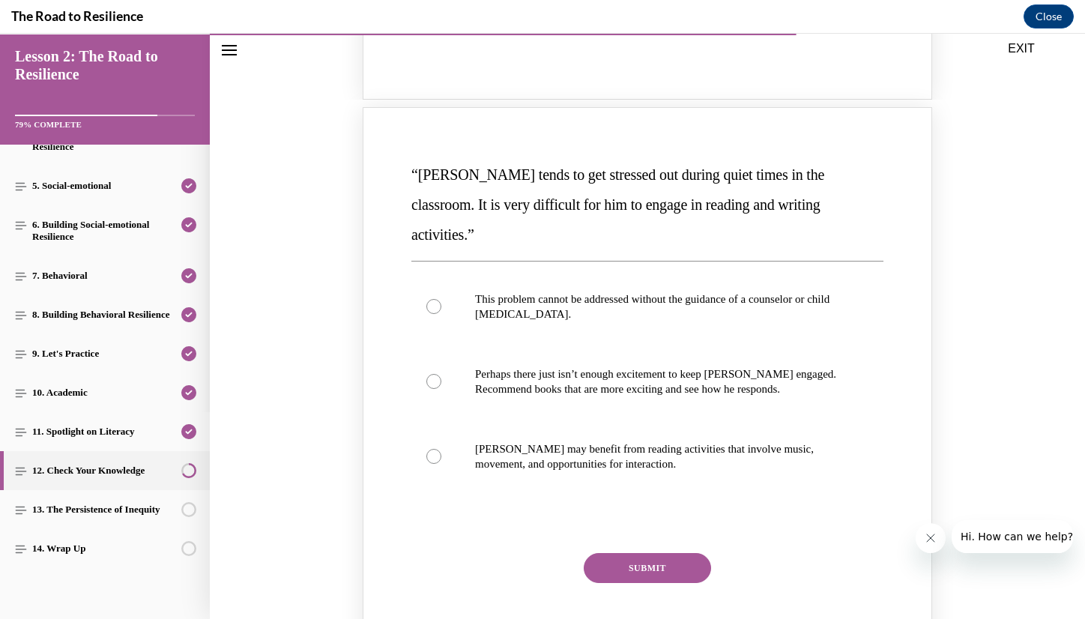
scroll to position [1448, 0]
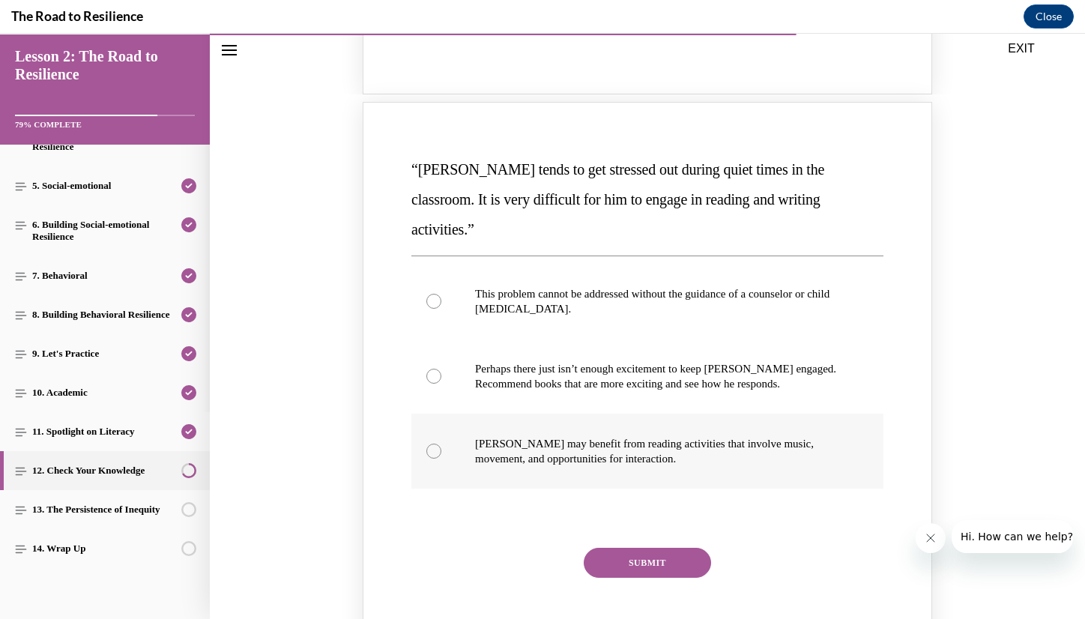
click at [683, 436] on p "[PERSON_NAME] may benefit from reading activities that involve music, movement,…" at bounding box center [660, 451] width 371 height 30
click at [441, 444] on input "[PERSON_NAME] may benefit from reading activities that involve music, movement,…" at bounding box center [433, 451] width 15 height 15
radio input "true"
click at [654, 548] on button "SUBMIT" at bounding box center [647, 563] width 127 height 30
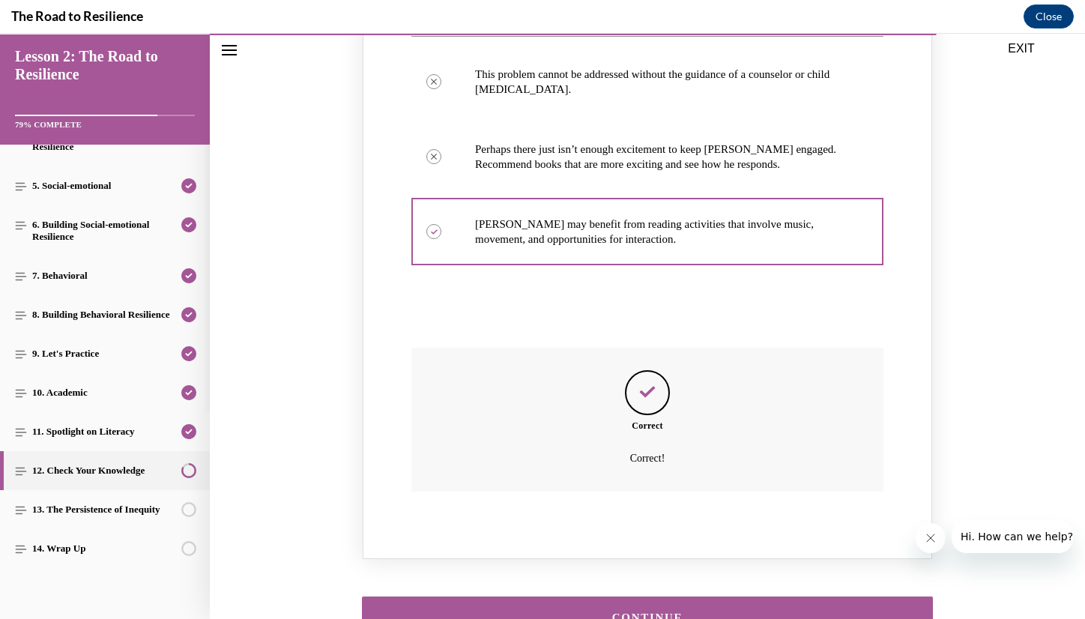
scroll to position [1695, 0]
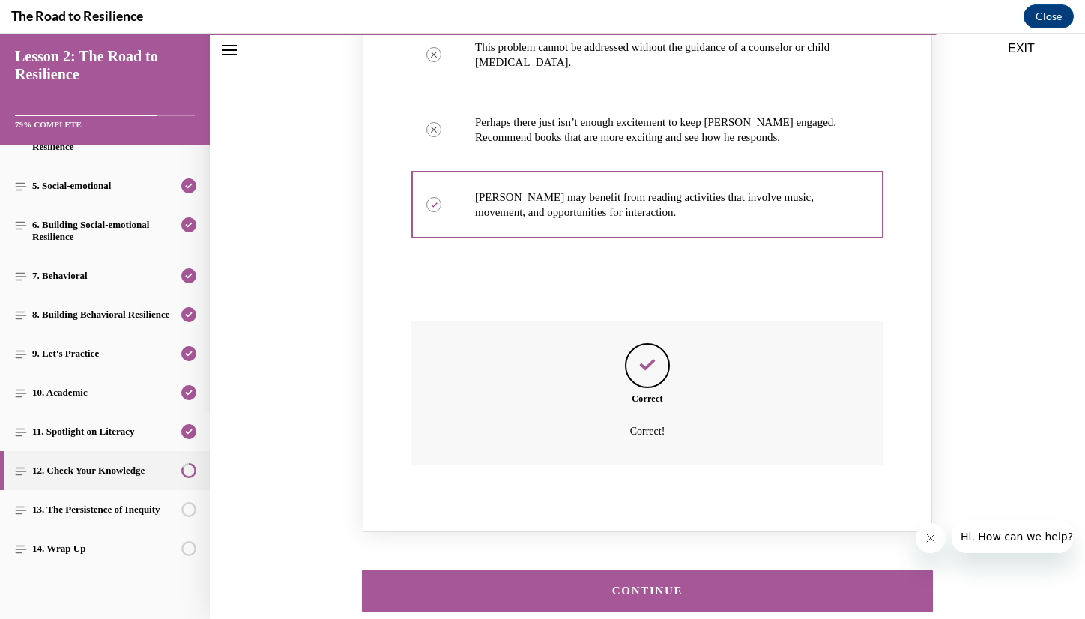
click at [653, 585] on div "CONTINUE" at bounding box center [647, 590] width 524 height 11
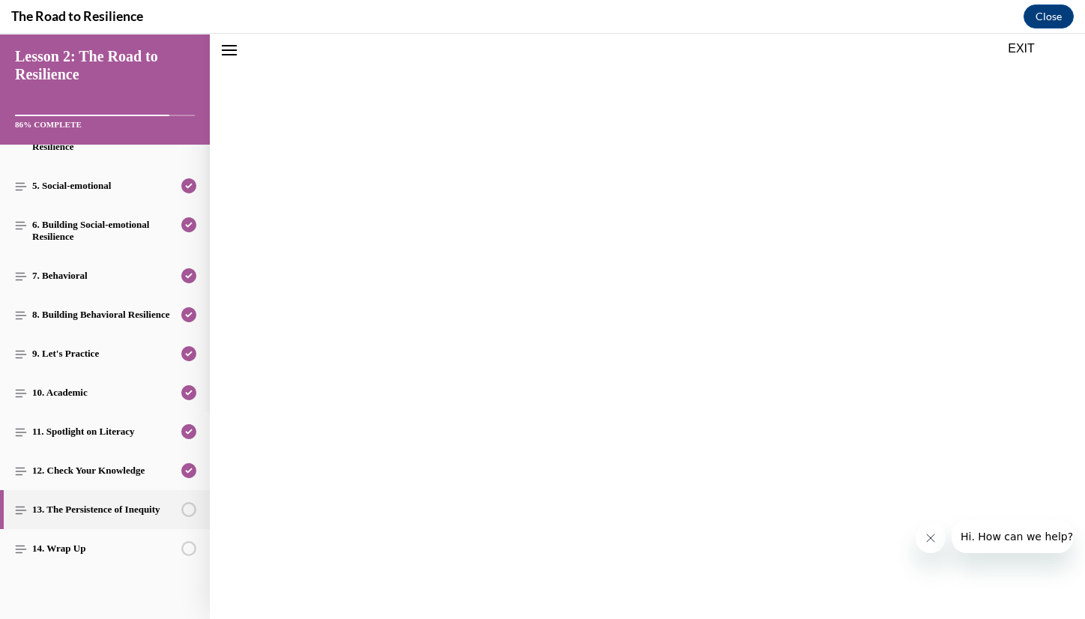
scroll to position [46, 0]
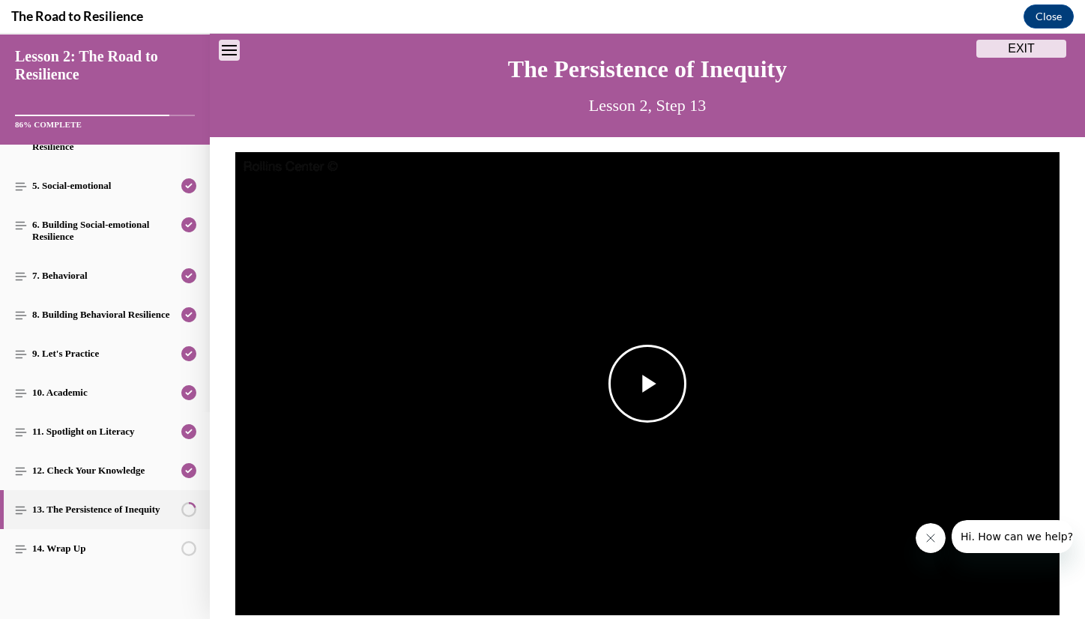
click at [647, 384] on span "Video player" at bounding box center [647, 384] width 0 height 0
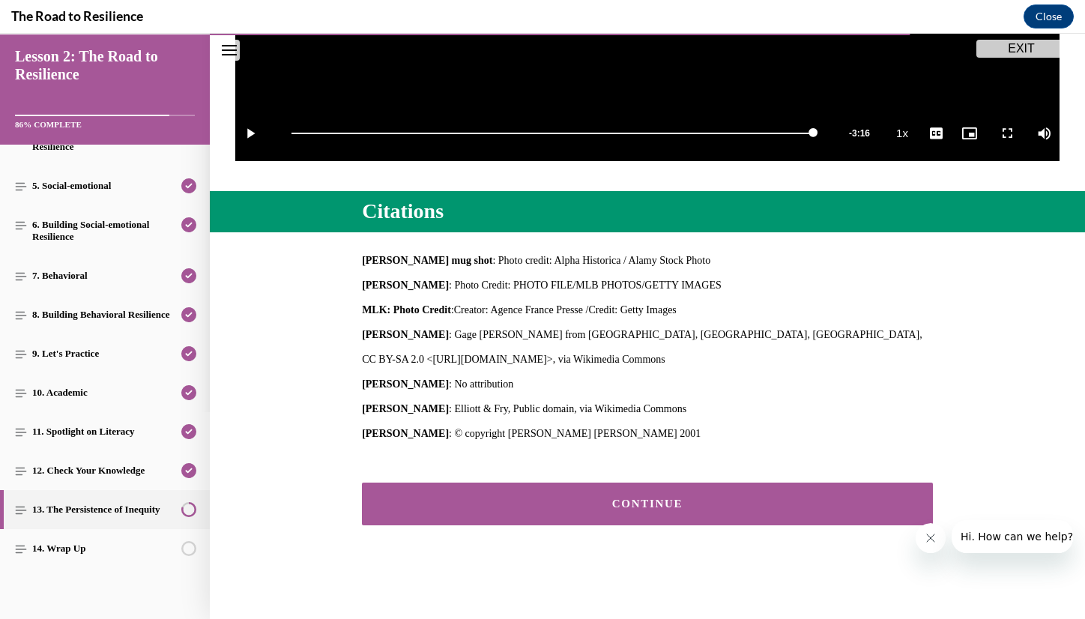
scroll to position [500, 0]
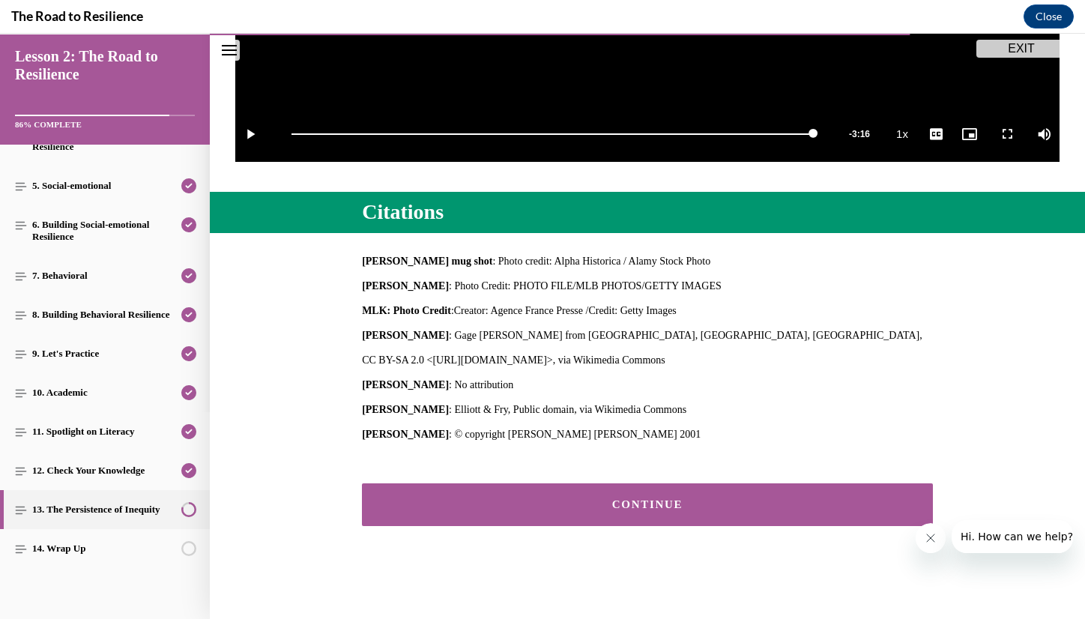
click at [653, 512] on button "CONTINUE" at bounding box center [647, 504] width 571 height 43
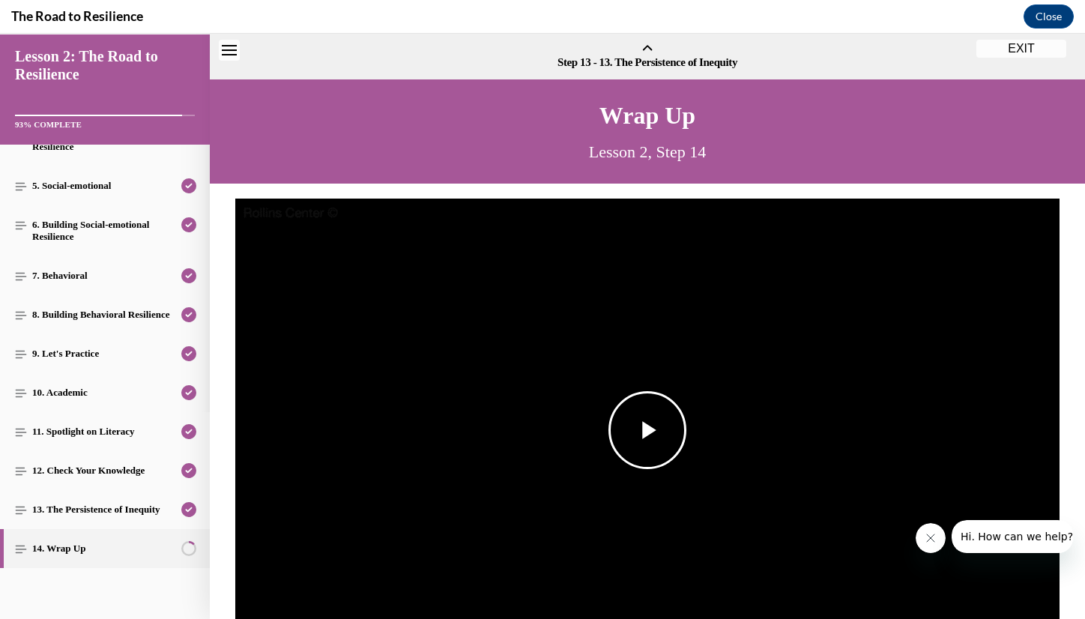
scroll to position [46, 0]
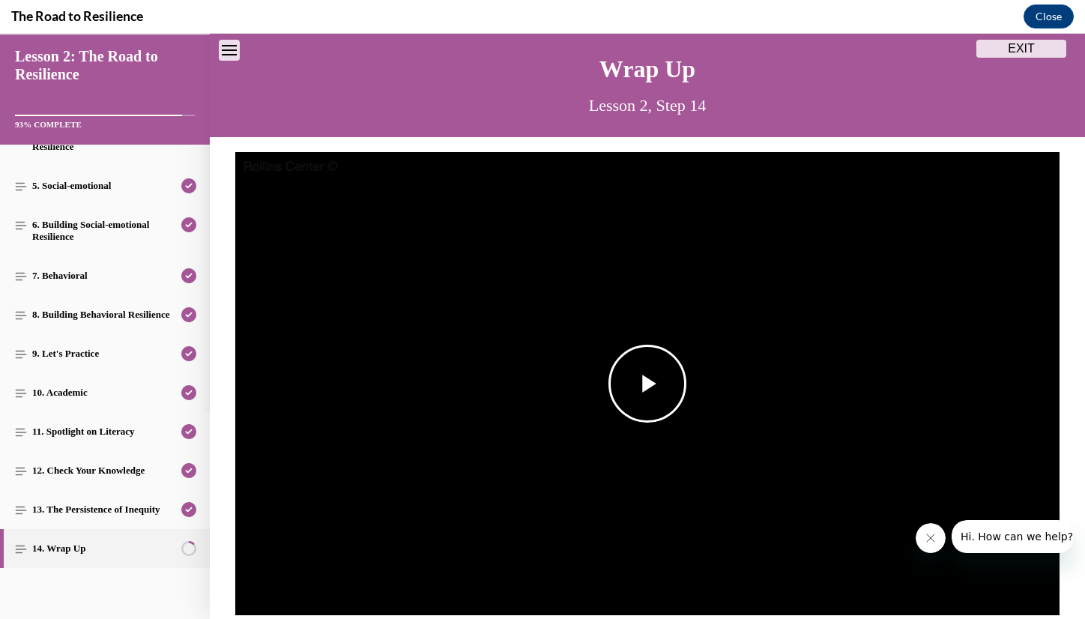
click at [647, 384] on span "Video player" at bounding box center [647, 384] width 0 height 0
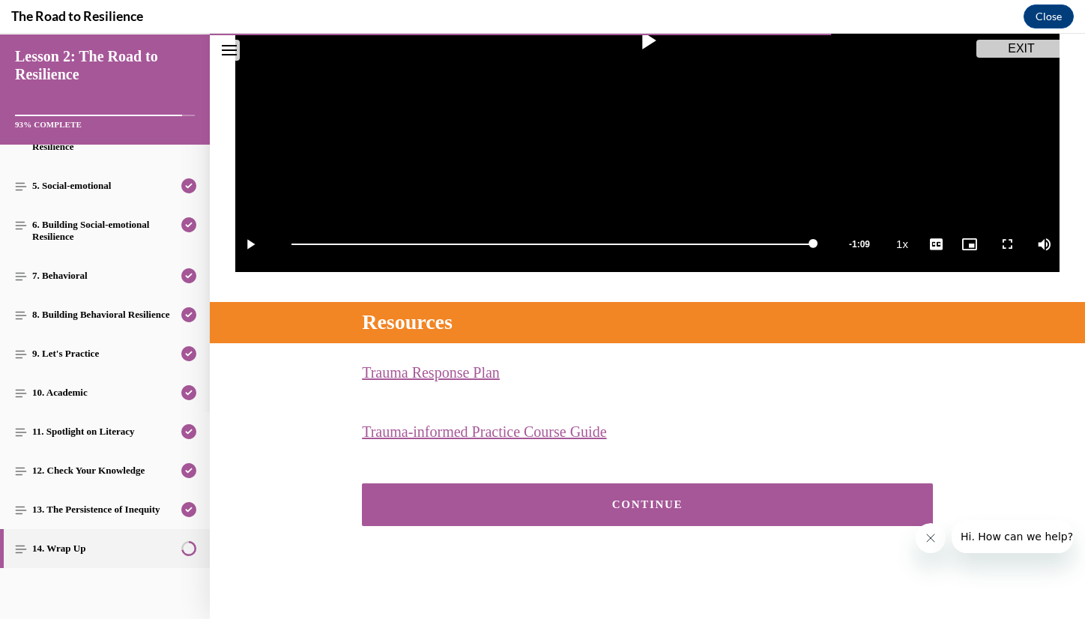
scroll to position [389, 0]
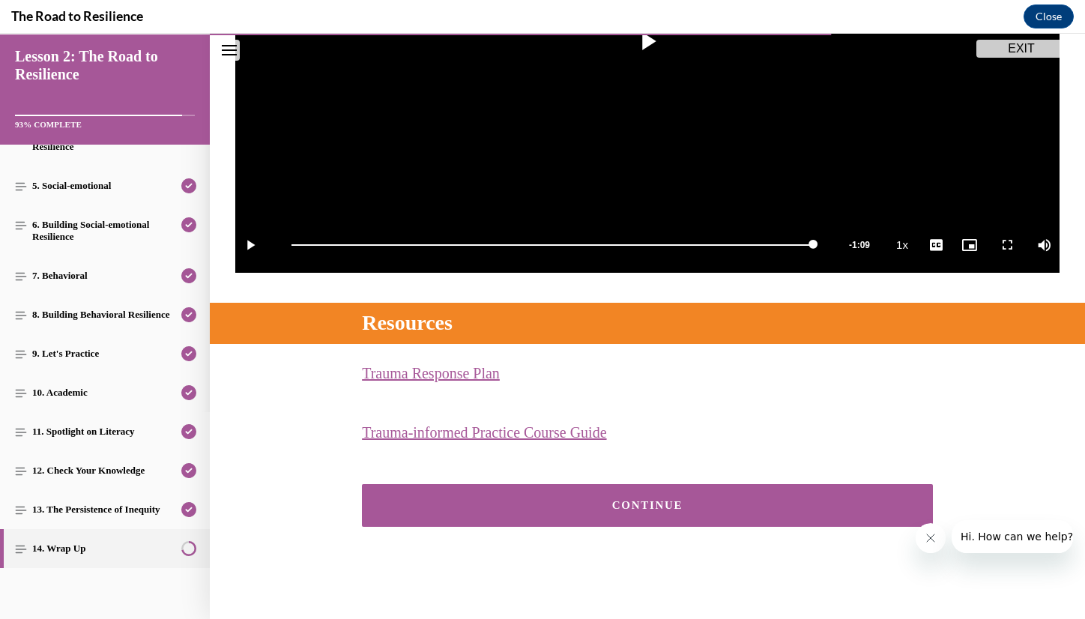
click at [585, 504] on div "CONTINUE" at bounding box center [647, 505] width 524 height 11
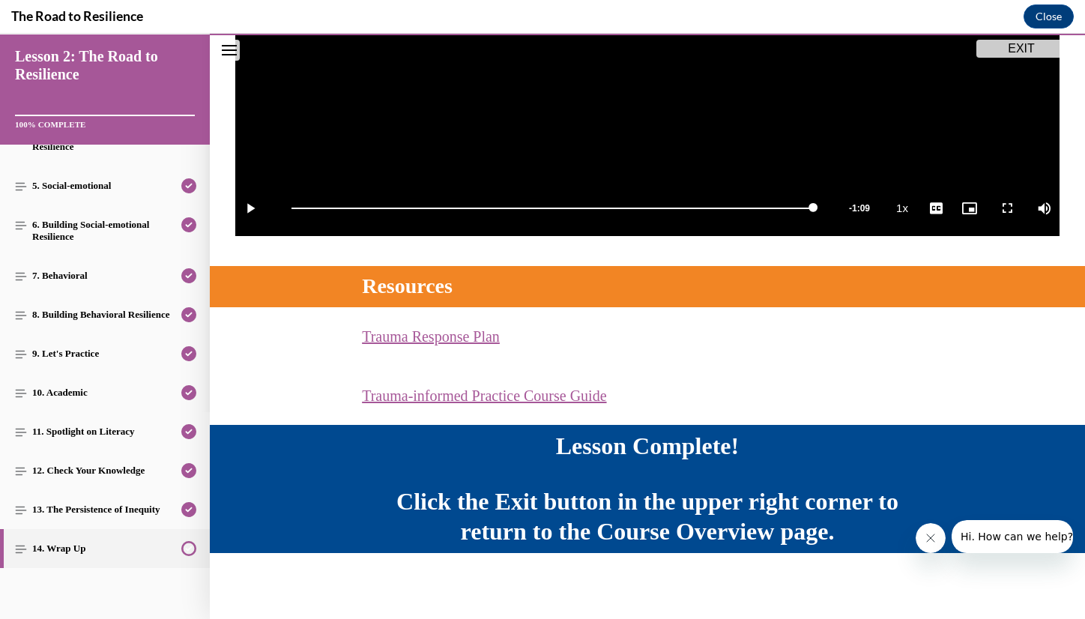
scroll to position [429, 0]
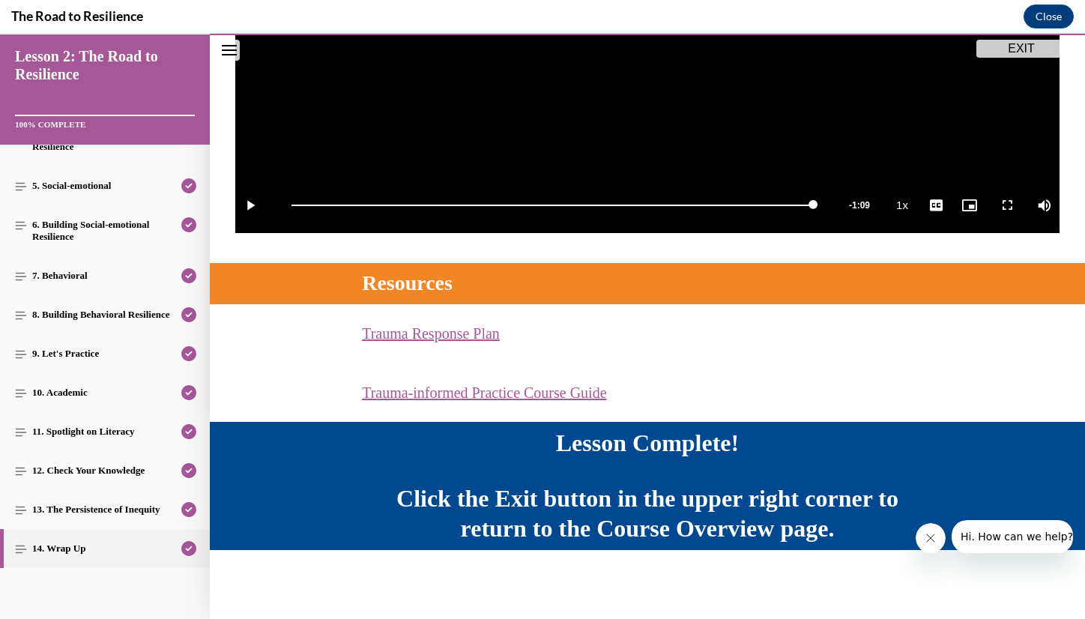
click at [1026, 45] on button "EXIT" at bounding box center [1021, 49] width 90 height 18
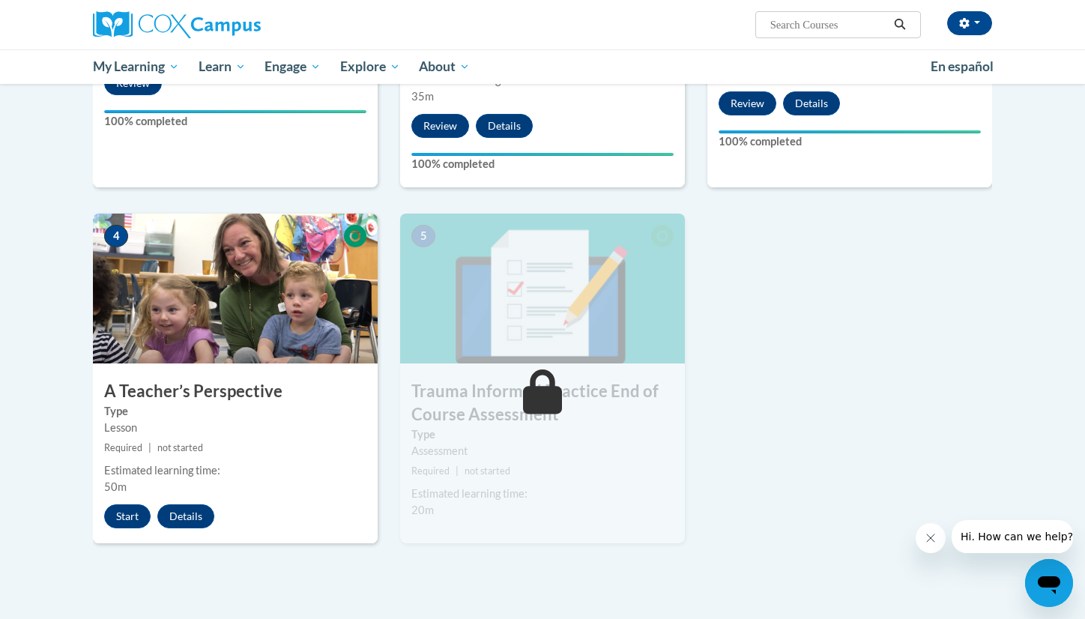
scroll to position [595, 0]
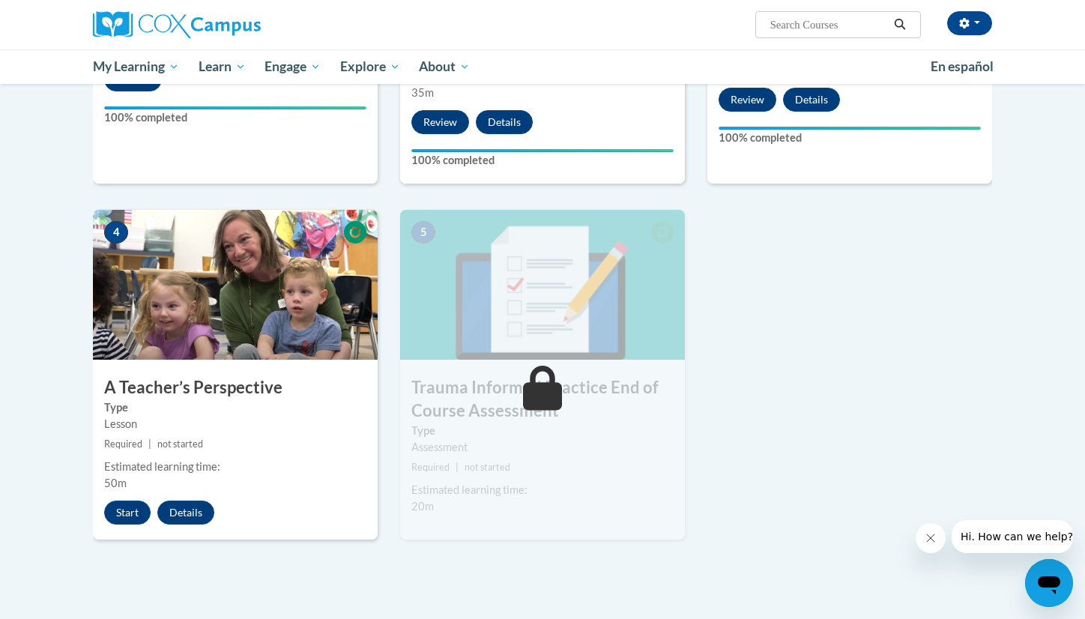
click at [282, 297] on img at bounding box center [235, 285] width 285 height 150
click at [133, 508] on button "Start" at bounding box center [127, 513] width 46 height 24
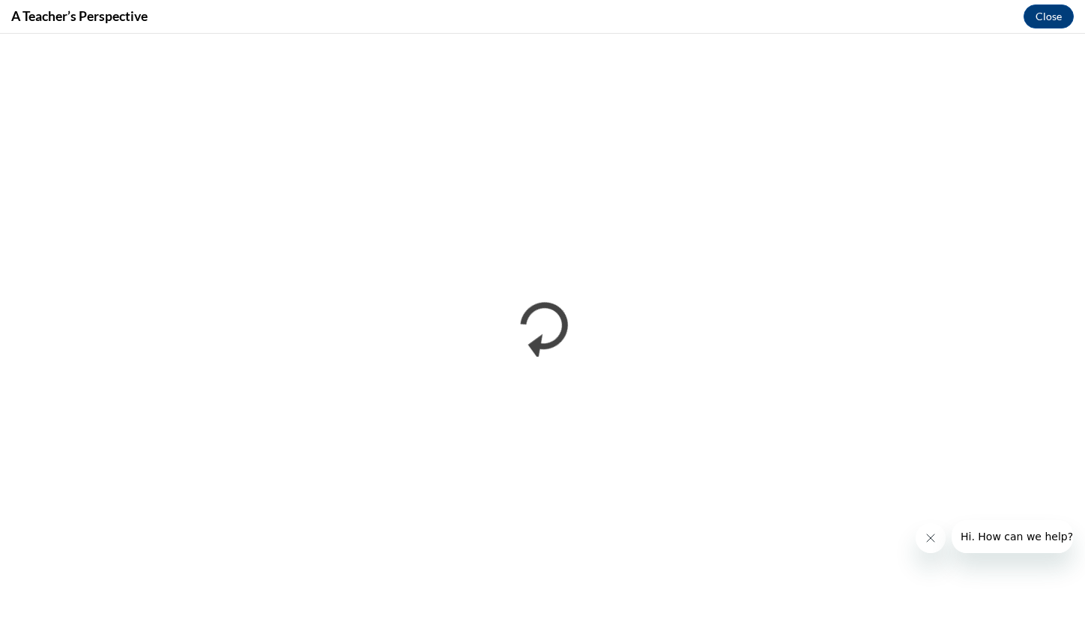
scroll to position [0, 0]
